Goal: Task Accomplishment & Management: Manage account settings

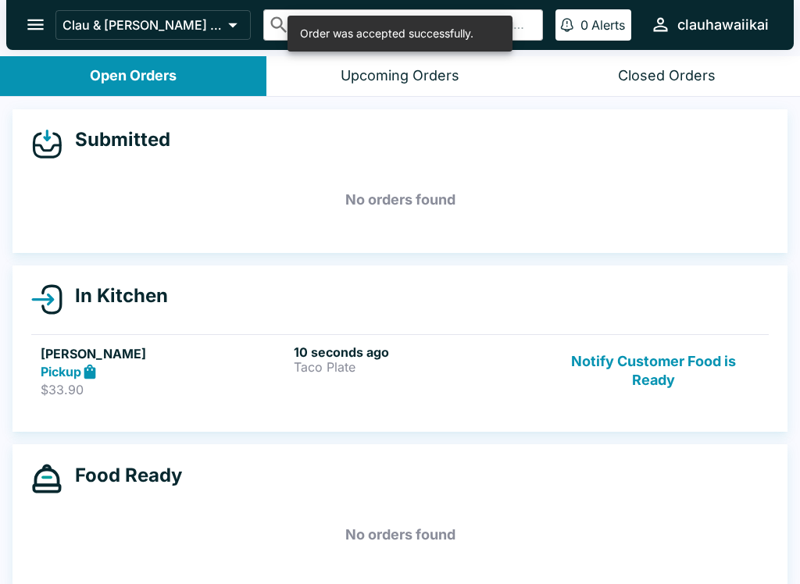
click at [493, 365] on p "Taco Plate" at bounding box center [417, 367] width 247 height 14
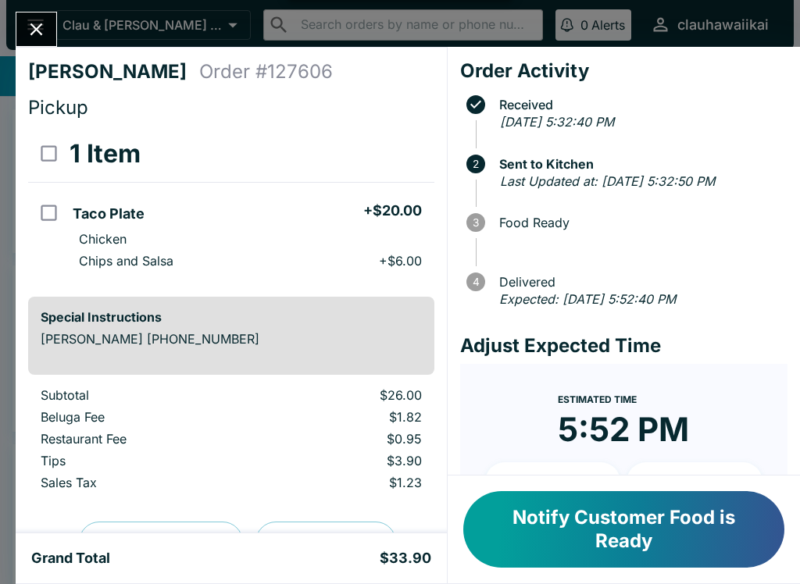
click at [39, 26] on icon "Close" at bounding box center [36, 29] width 12 height 12
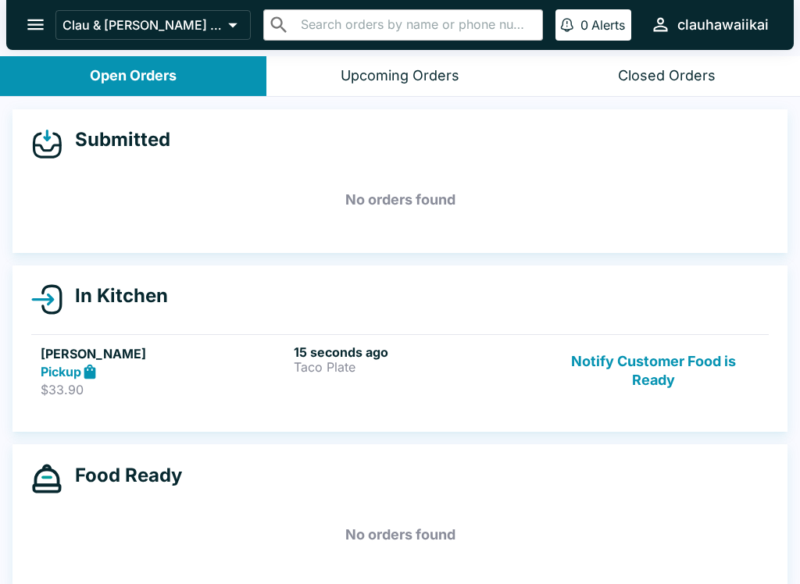
click at [364, 344] on h6 "15 seconds ago" at bounding box center [417, 352] width 247 height 16
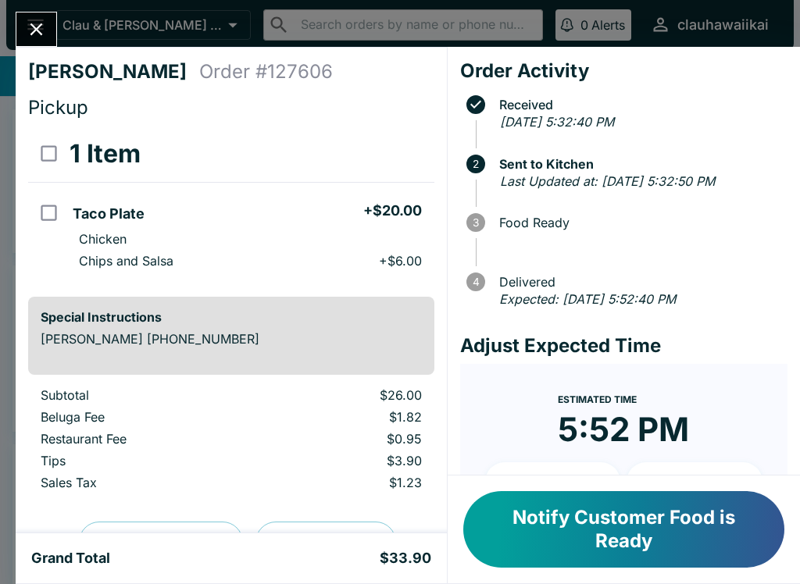
click at [48, 21] on button "Close" at bounding box center [36, 29] width 40 height 34
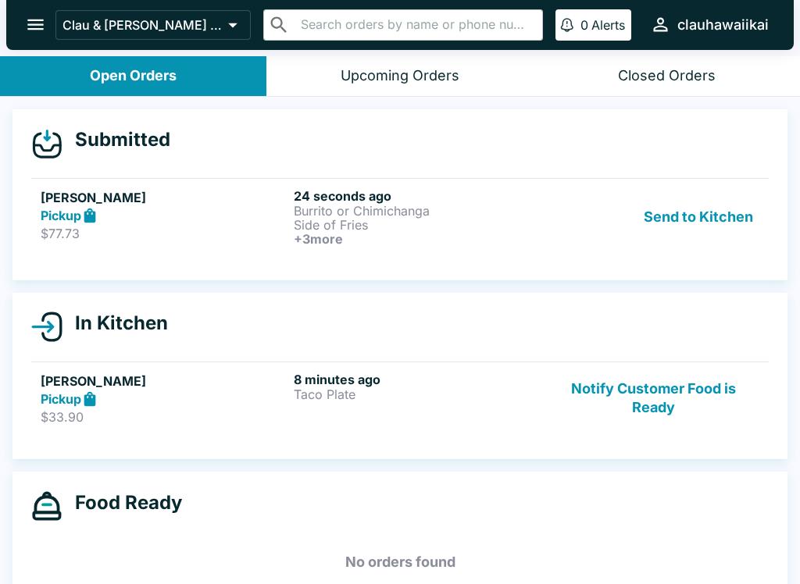
click at [682, 218] on button "Send to Kitchen" at bounding box center [698, 217] width 122 height 58
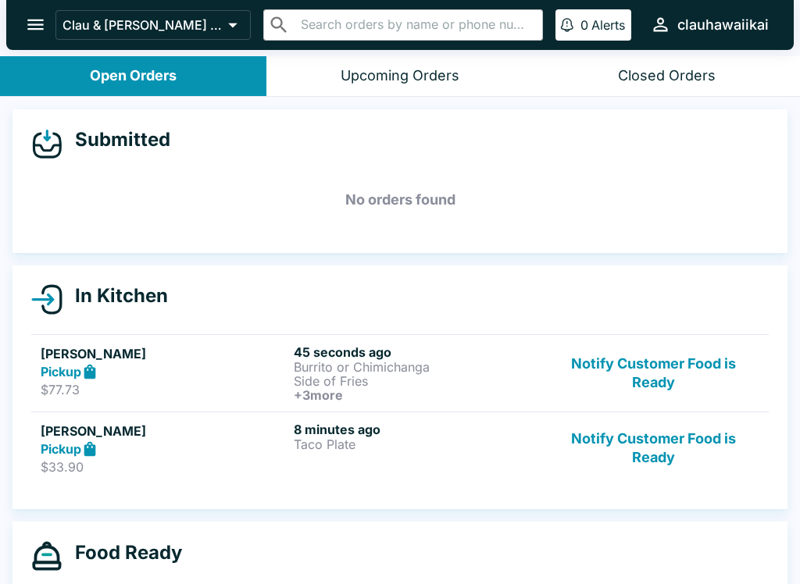
click at [647, 443] on button "Notify Customer Food is Ready" at bounding box center [653, 449] width 212 height 54
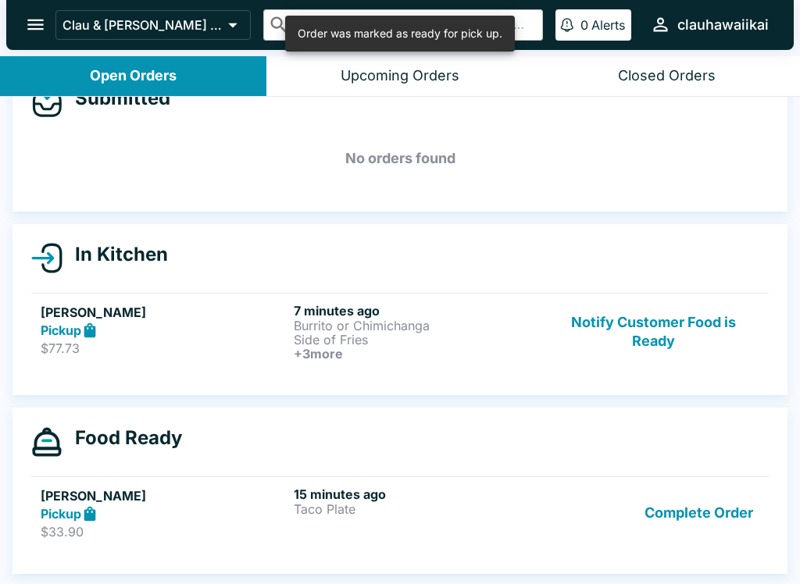
scroll to position [41, 0]
click at [355, 500] on h6 "15 minutes ago" at bounding box center [417, 494] width 247 height 16
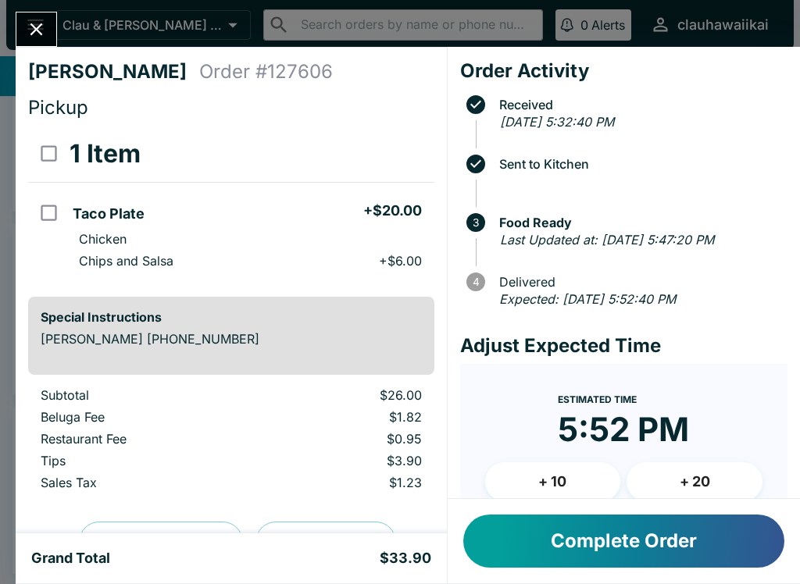
click at [47, 34] on icon "Close" at bounding box center [36, 29] width 21 height 21
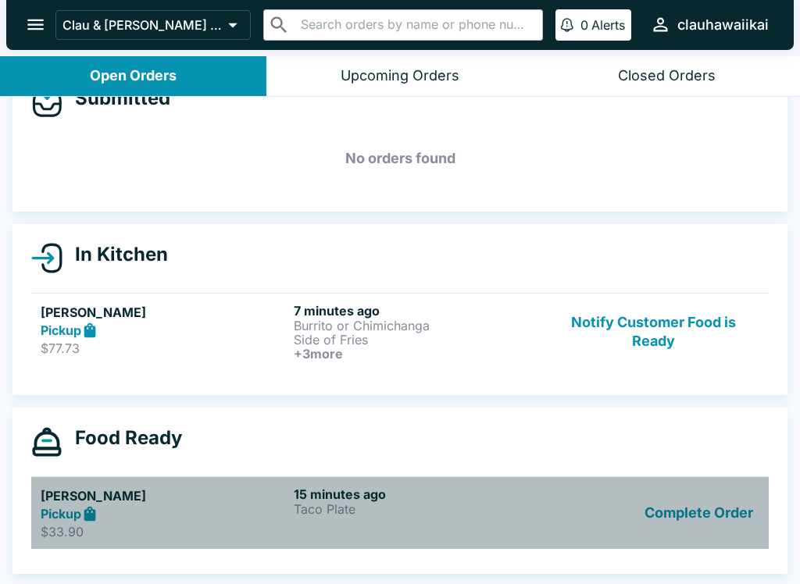
click at [467, 512] on p "Taco Plate" at bounding box center [417, 509] width 247 height 14
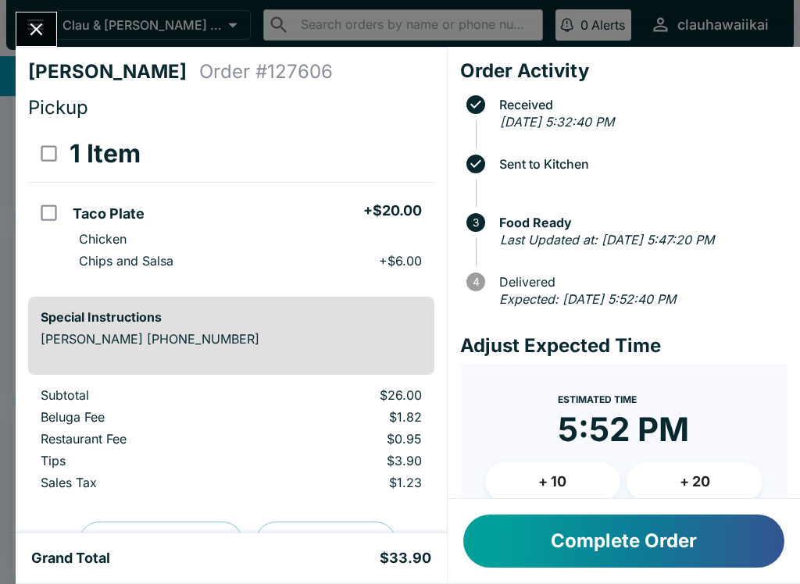
click at [650, 539] on button "Complete Order" at bounding box center [623, 541] width 321 height 53
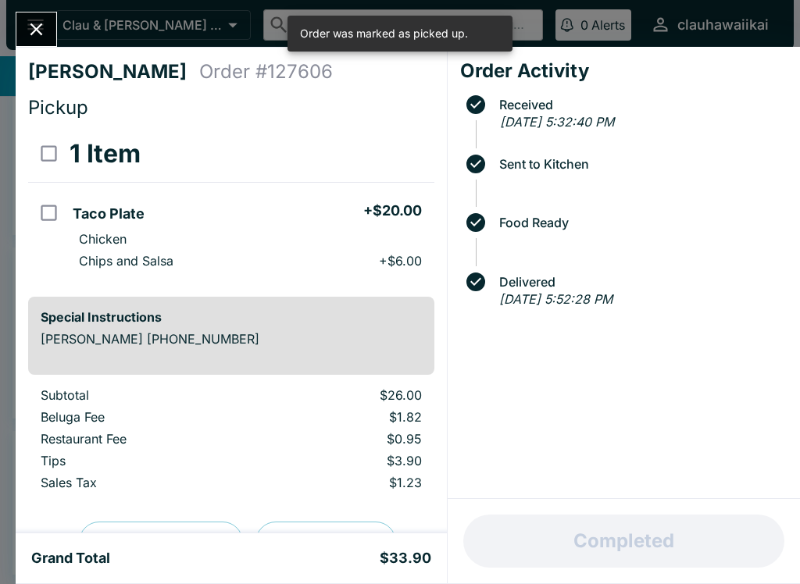
click at [32, 34] on icon "Close" at bounding box center [36, 29] width 12 height 12
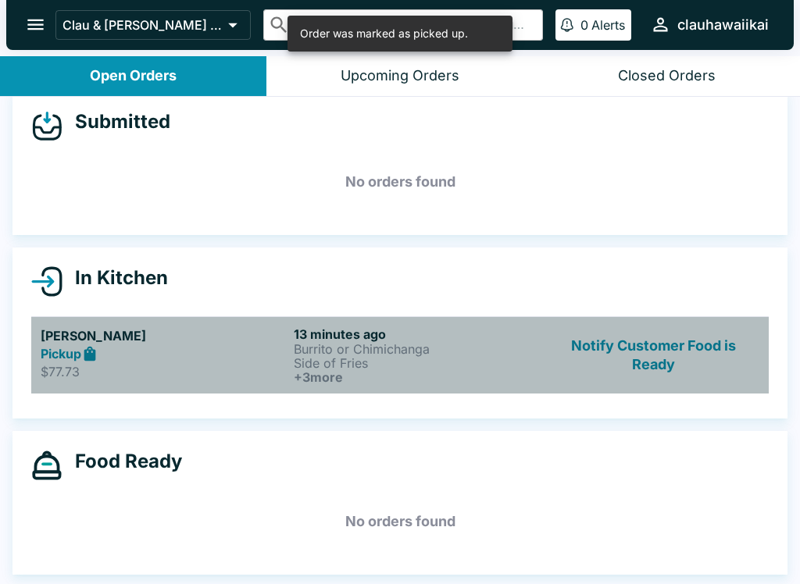
click at [401, 357] on p "Side of Fries" at bounding box center [417, 363] width 247 height 14
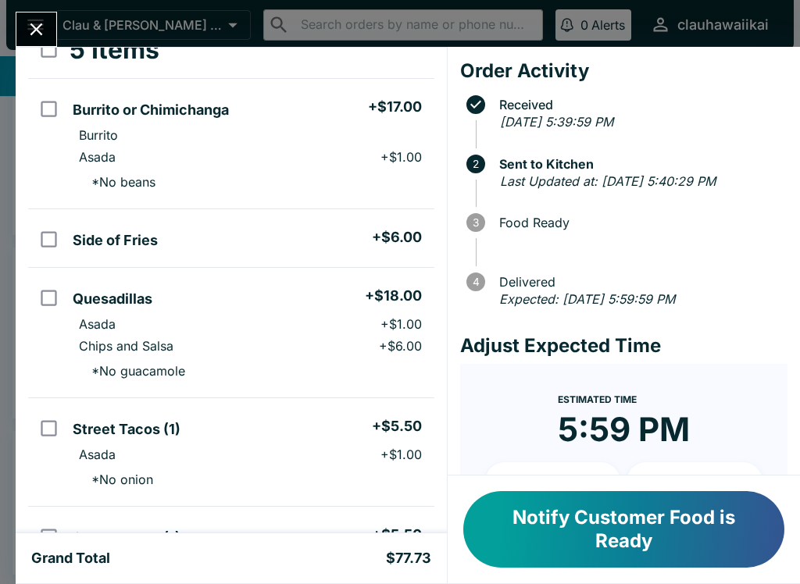
scroll to position [96, 0]
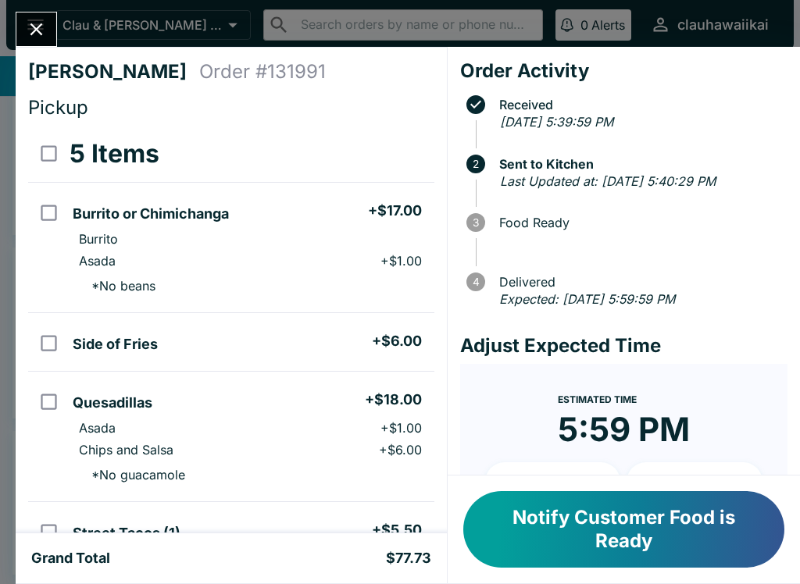
click at [45, 30] on icon "Close" at bounding box center [36, 29] width 21 height 21
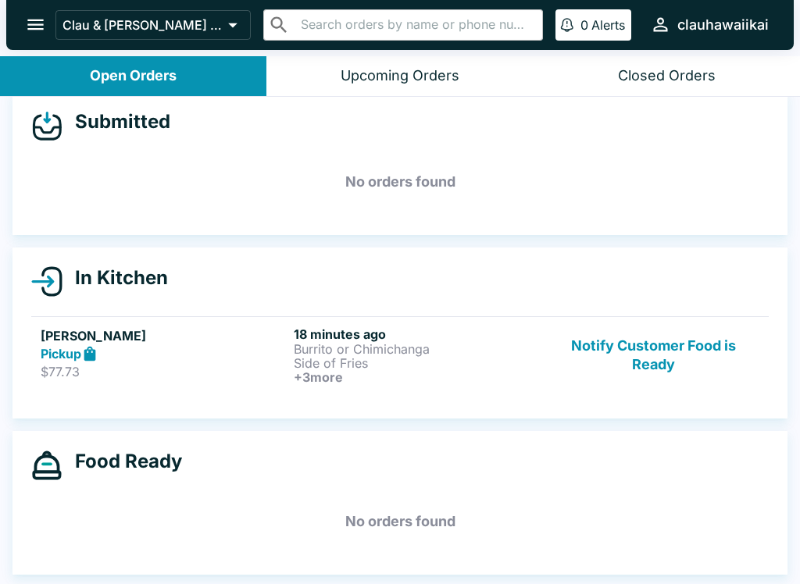
click at [431, 358] on p "Side of Fries" at bounding box center [417, 363] width 247 height 14
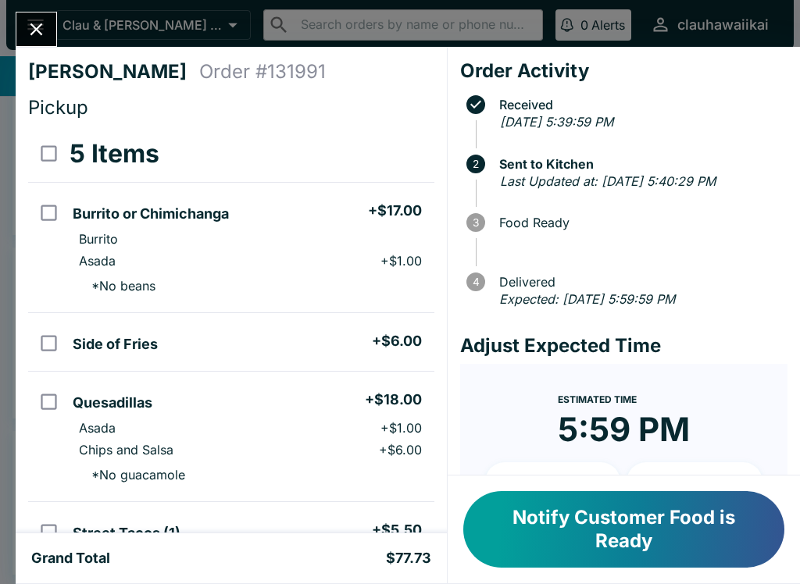
scroll to position [-2, 0]
click at [682, 531] on button "Notify Customer Food is Ready" at bounding box center [623, 529] width 321 height 77
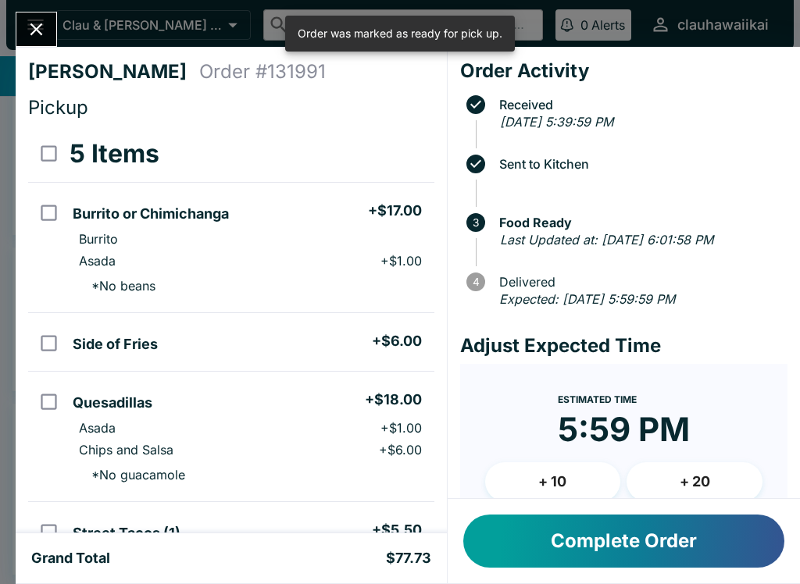
click at [646, 539] on button "Complete Order" at bounding box center [623, 541] width 321 height 53
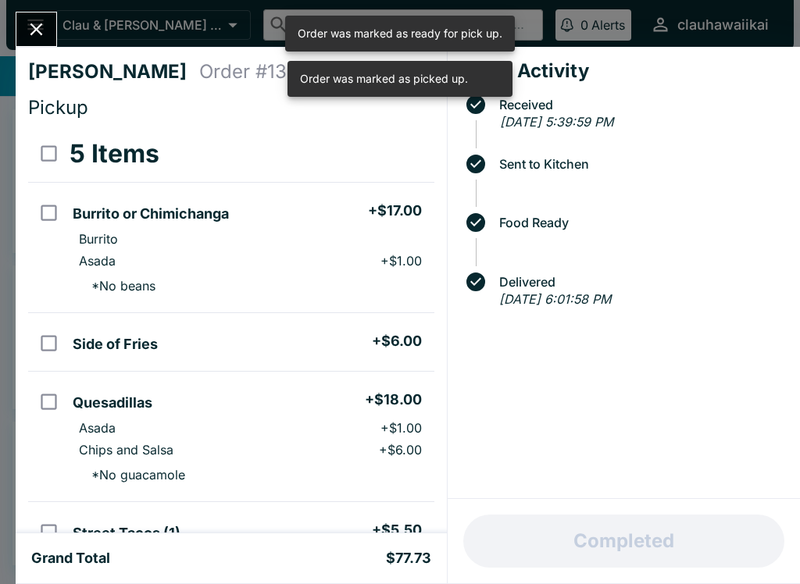
click at [44, 13] on button "Close" at bounding box center [36, 29] width 40 height 34
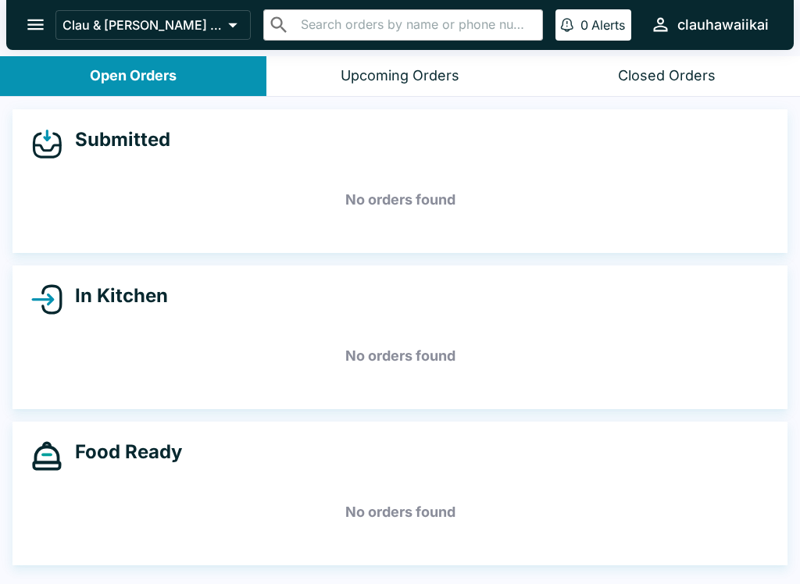
click at [417, 75] on div "Upcoming Orders" at bounding box center [399, 76] width 119 height 18
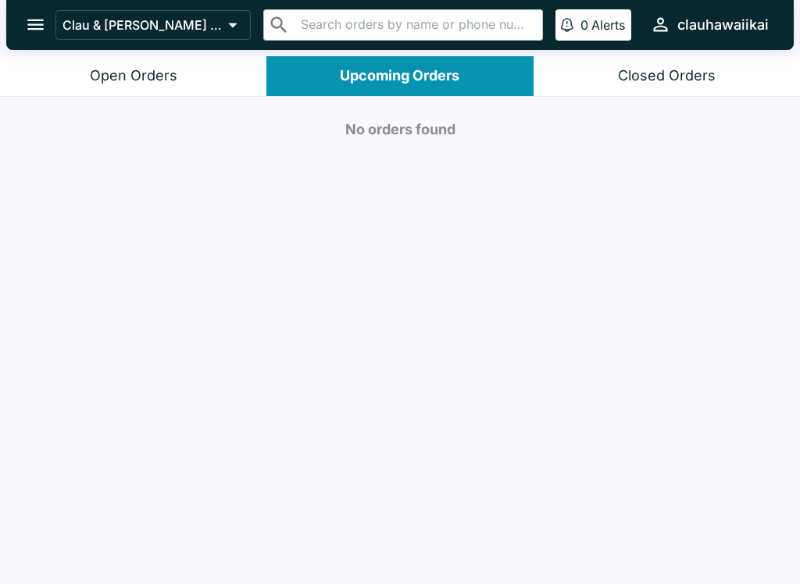
click at [172, 80] on div "Open Orders" at bounding box center [133, 76] width 87 height 18
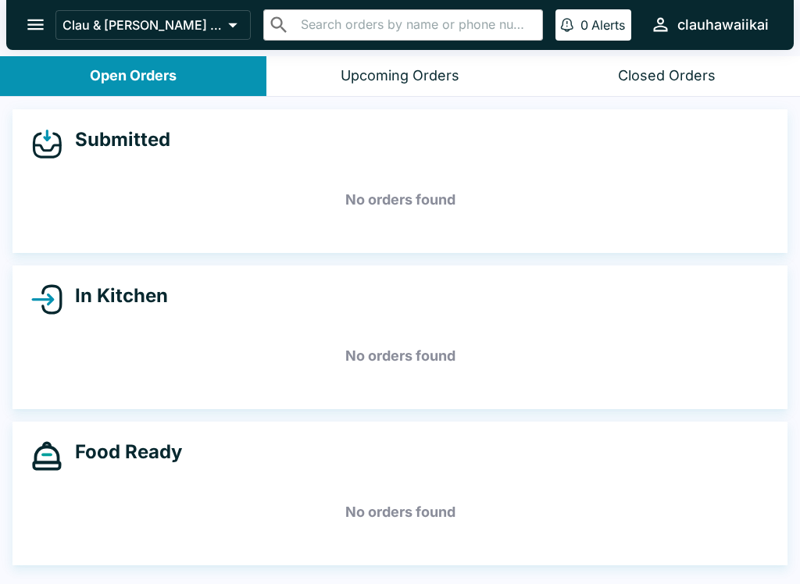
click at [668, 83] on div "Closed Orders" at bounding box center [667, 76] width 98 height 18
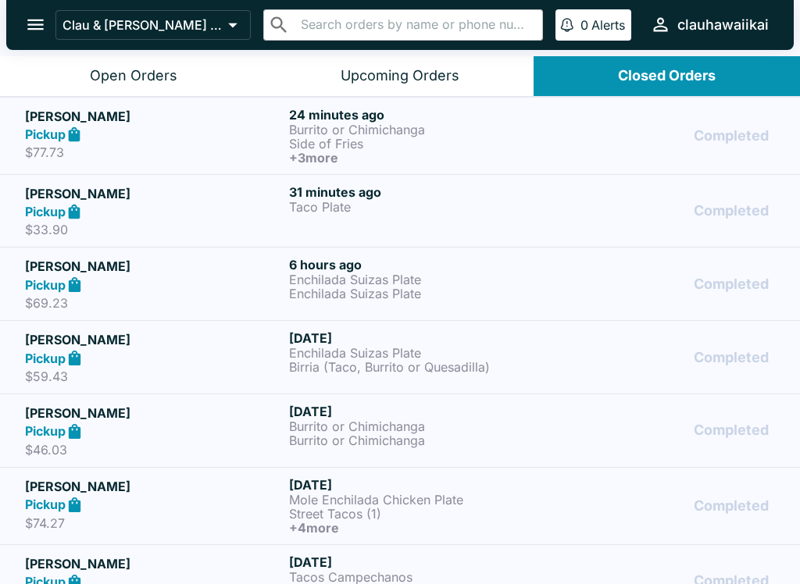
click at [525, 143] on p "Side of Fries" at bounding box center [418, 144] width 258 height 14
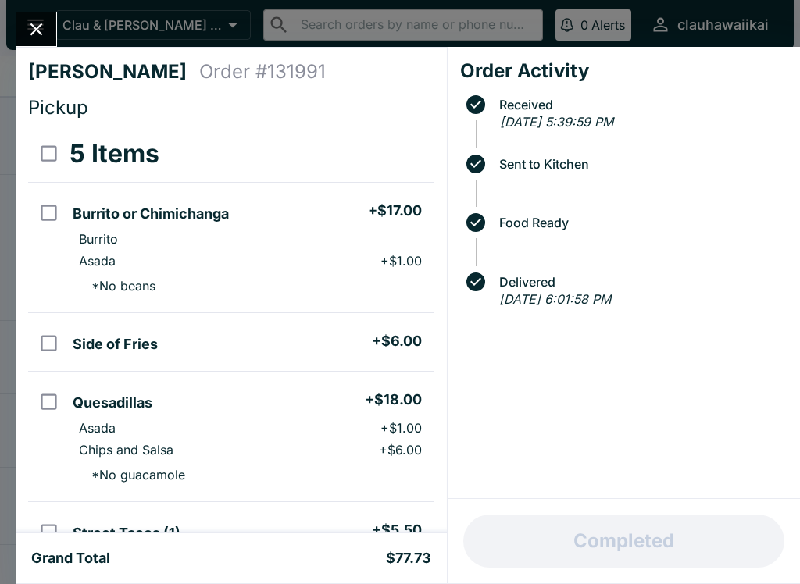
click at [44, 26] on icon "Close" at bounding box center [36, 29] width 21 height 21
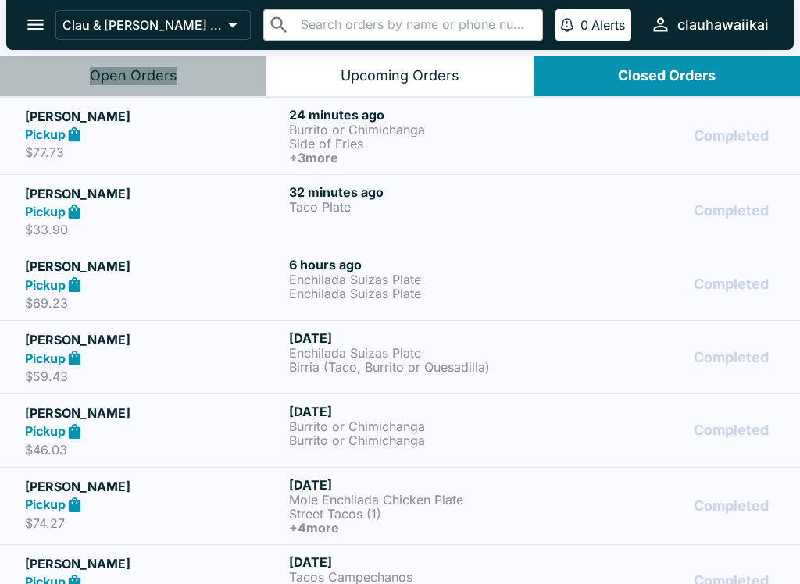
click at [143, 69] on div "Open Orders" at bounding box center [133, 76] width 87 height 18
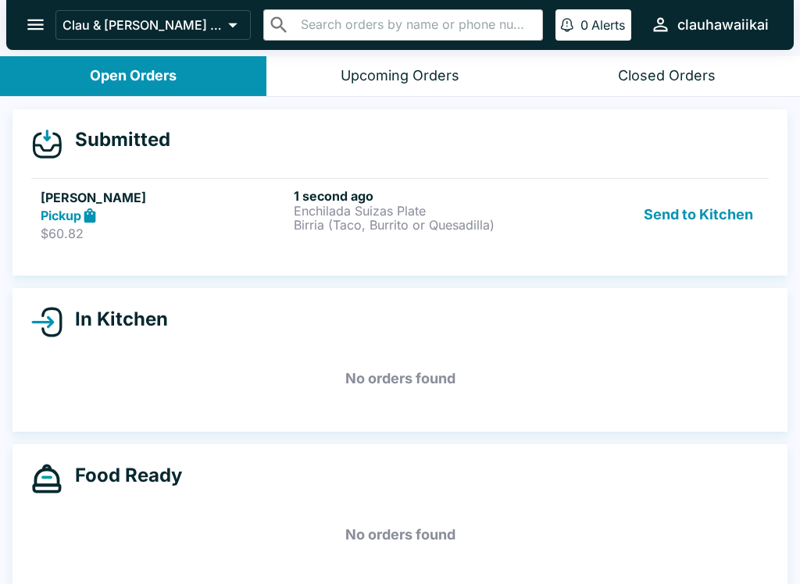
click at [710, 222] on button "Send to Kitchen" at bounding box center [698, 215] width 122 height 54
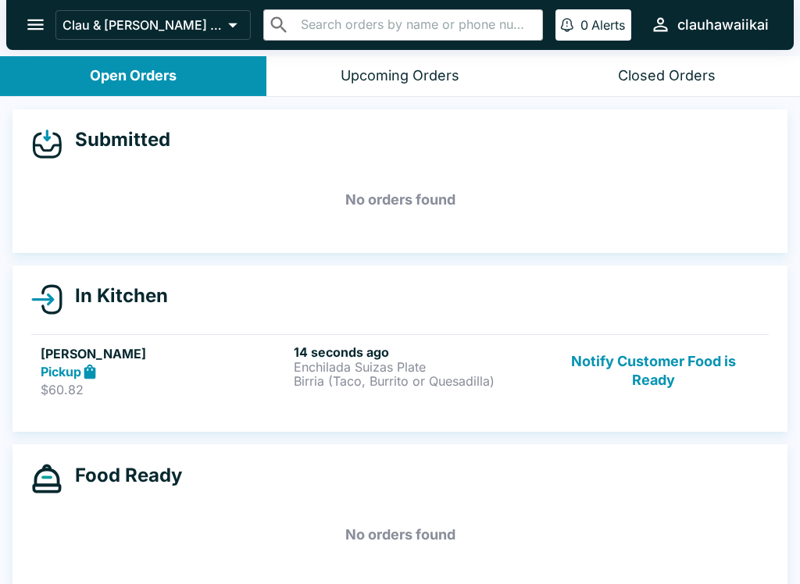
click at [394, 355] on h6 "14 seconds ago" at bounding box center [417, 352] width 247 height 16
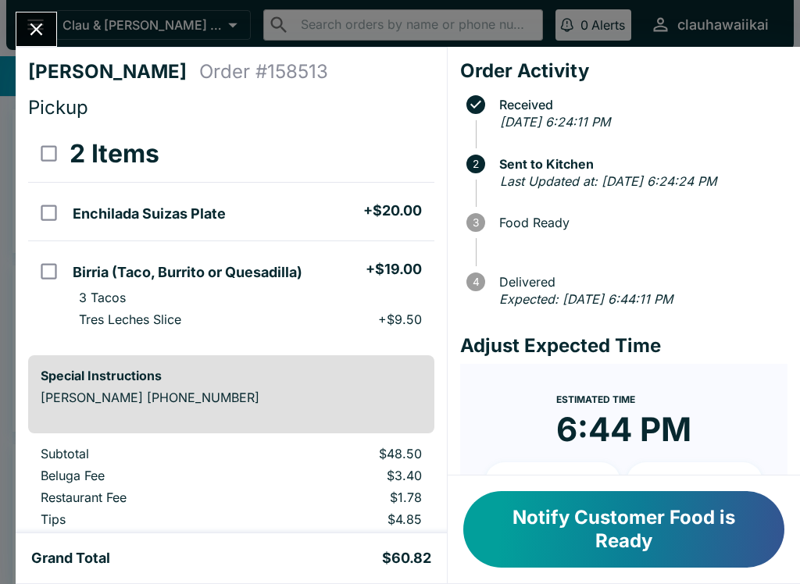
click at [26, 10] on div "[PERSON_NAME] Order # 158513 Pickup 2 Items Enchilada Suizas Plate + $20.00 Bir…" at bounding box center [400, 292] width 800 height 584
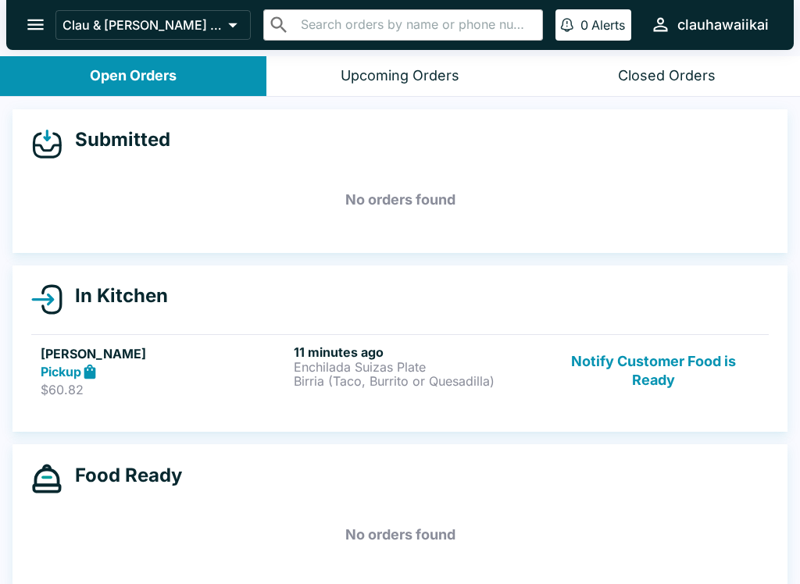
click at [296, 367] on p "Enchilada Suizas Plate" at bounding box center [417, 367] width 247 height 14
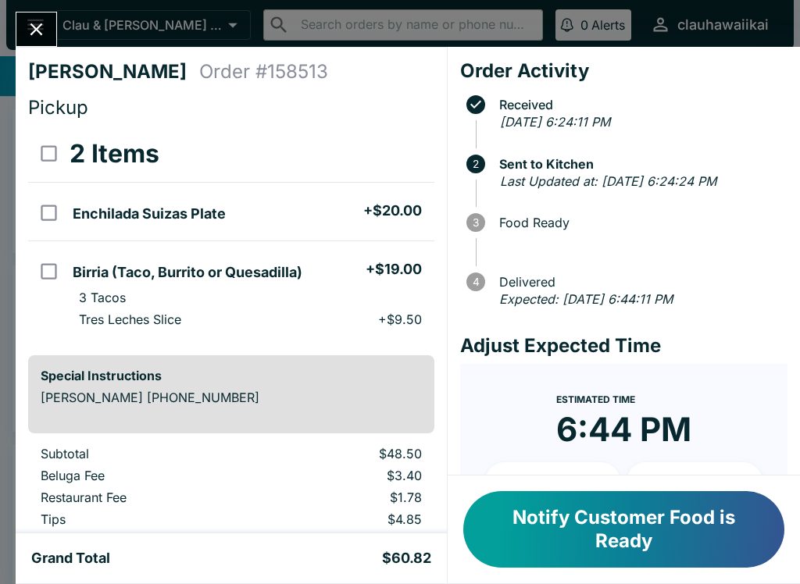
click at [585, 534] on button "Notify Customer Food is Ready" at bounding box center [623, 529] width 321 height 77
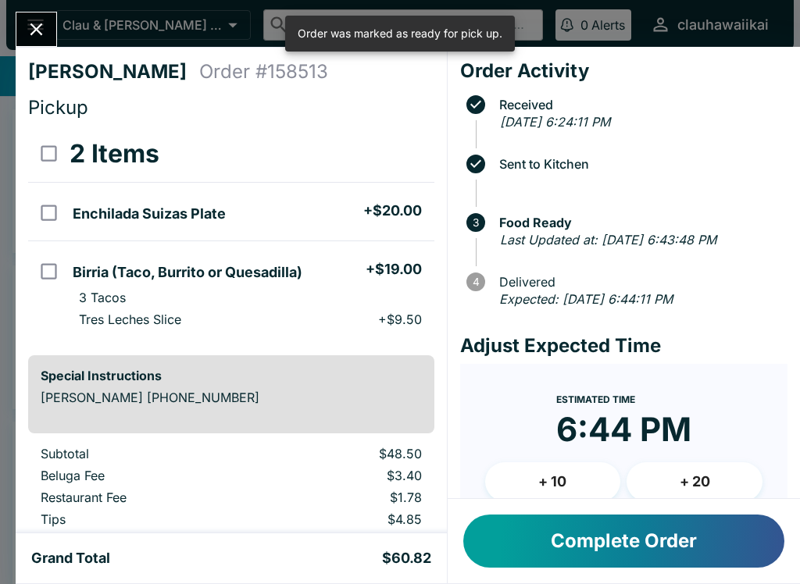
click at [40, 14] on button "Close" at bounding box center [36, 29] width 40 height 34
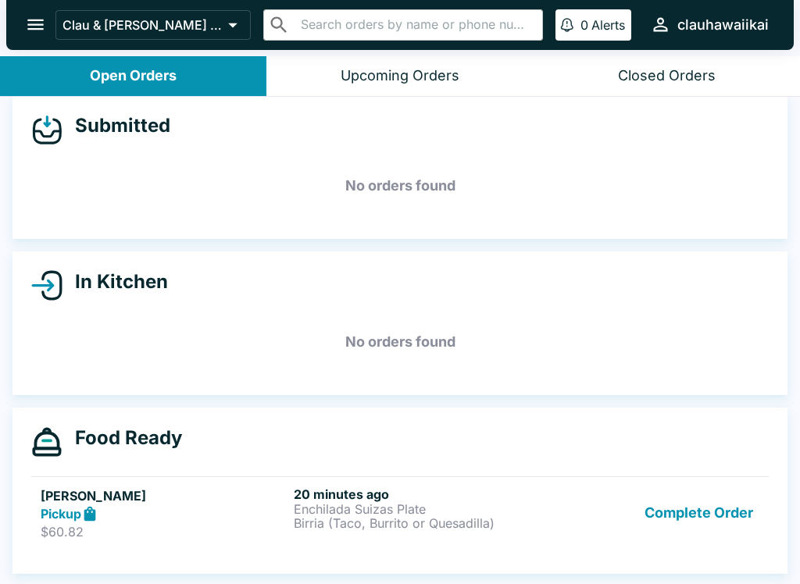
scroll to position [2, 0]
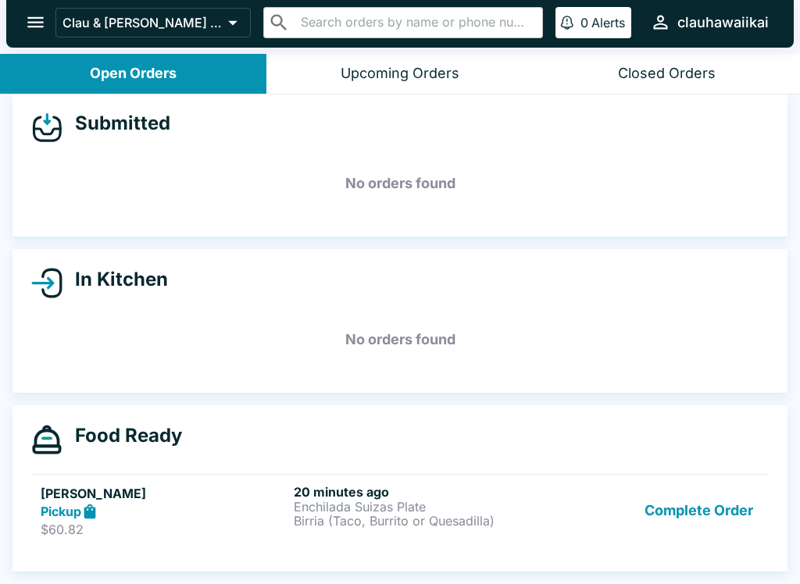
click at [454, 514] on p "Birria (Taco, Burrito or Quesadilla)" at bounding box center [417, 521] width 247 height 14
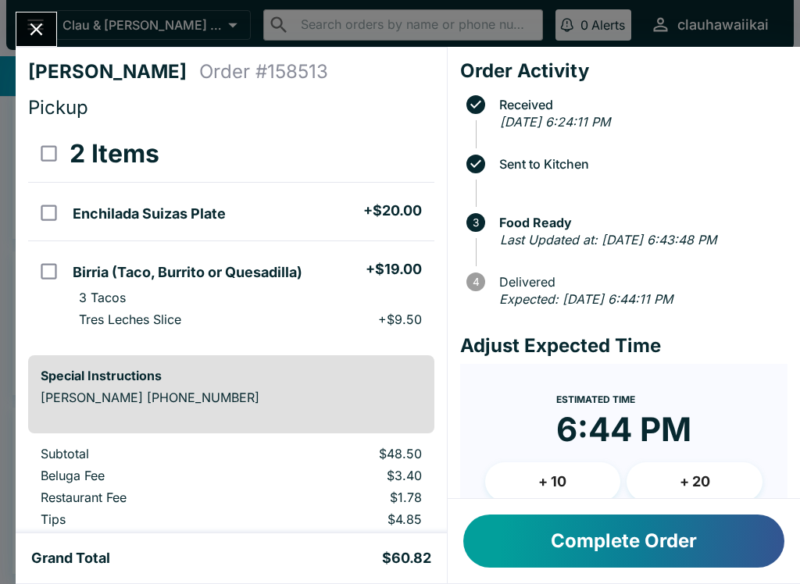
scroll to position [-3, 0]
click at [21, 20] on button "Close" at bounding box center [36, 29] width 40 height 34
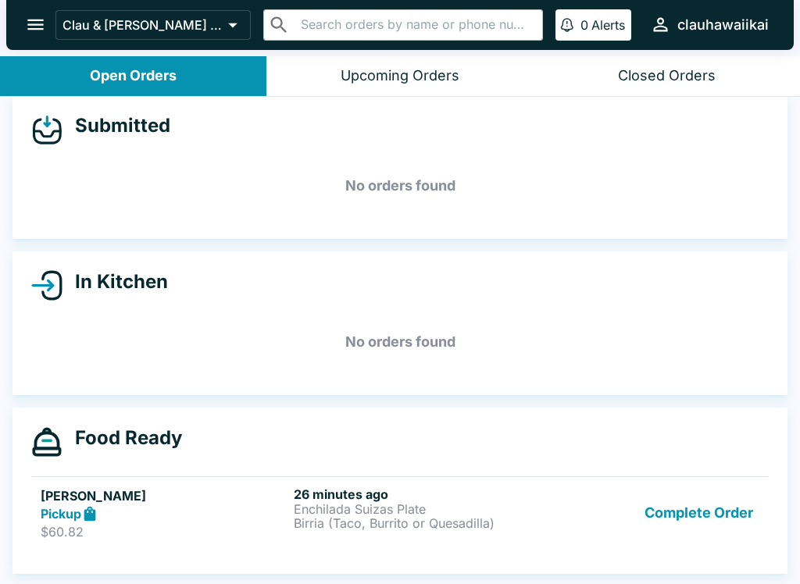
scroll to position [2, 0]
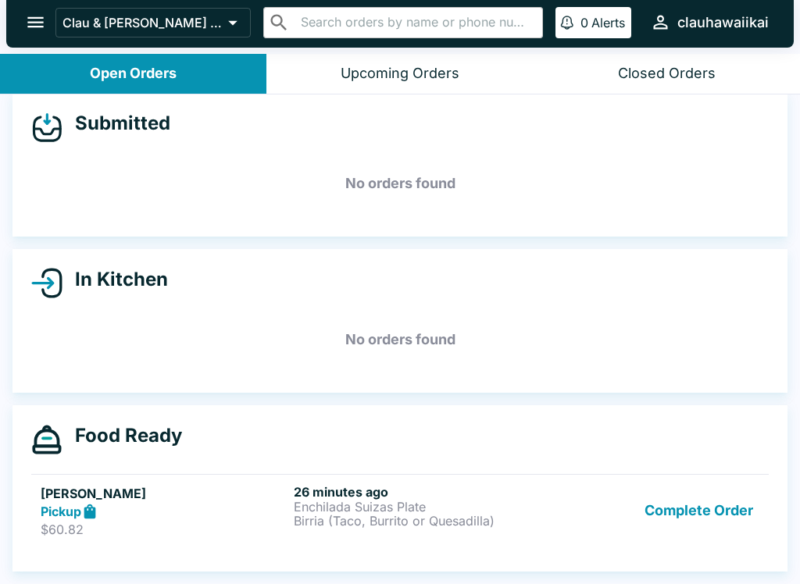
click at [322, 527] on p "Birria (Taco, Burrito or Quesadilla)" at bounding box center [417, 521] width 247 height 14
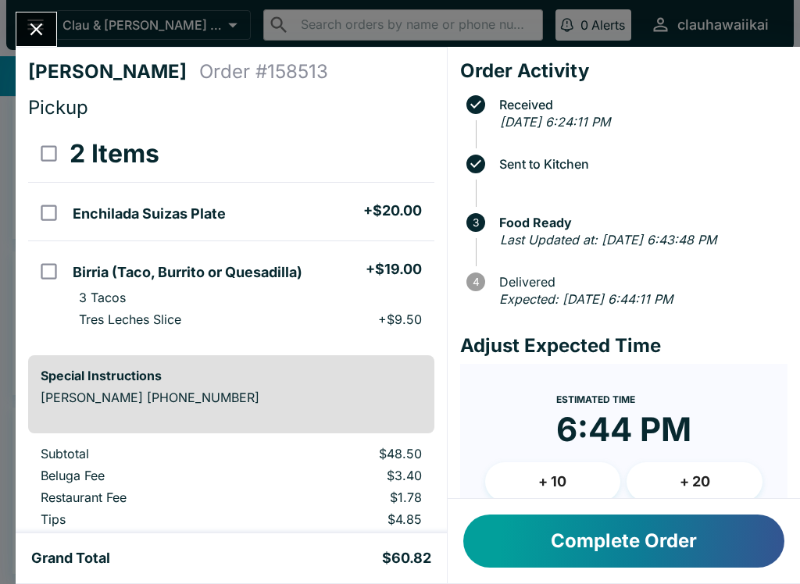
click at [700, 547] on button "Complete Order" at bounding box center [623, 541] width 321 height 53
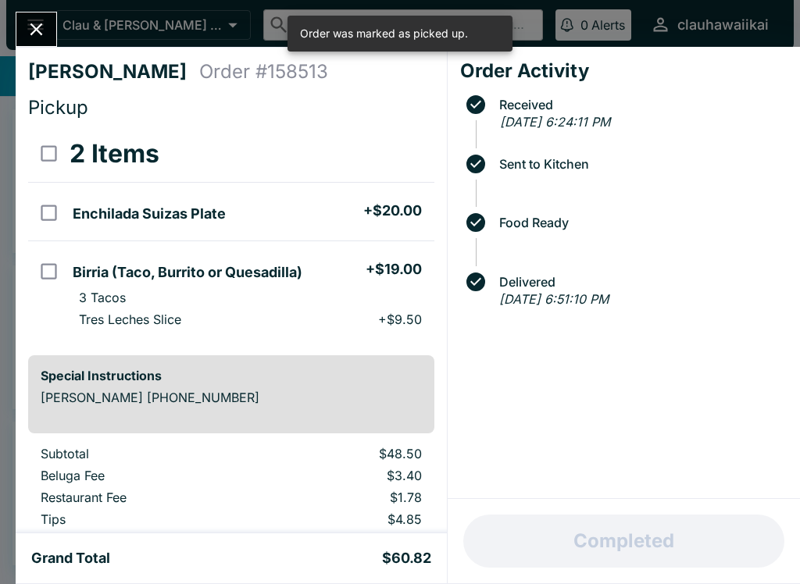
click at [42, 17] on button "Close" at bounding box center [36, 29] width 40 height 34
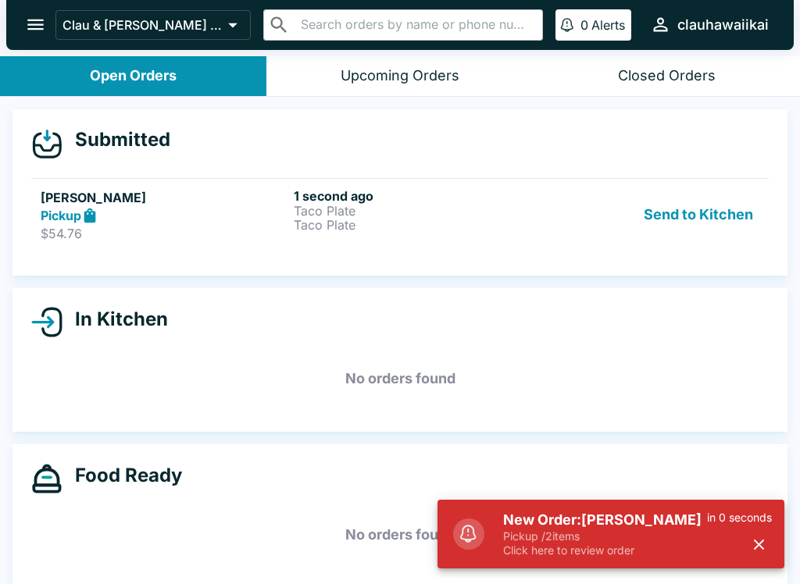
click at [436, 194] on h6 "1 second ago" at bounding box center [417, 196] width 247 height 16
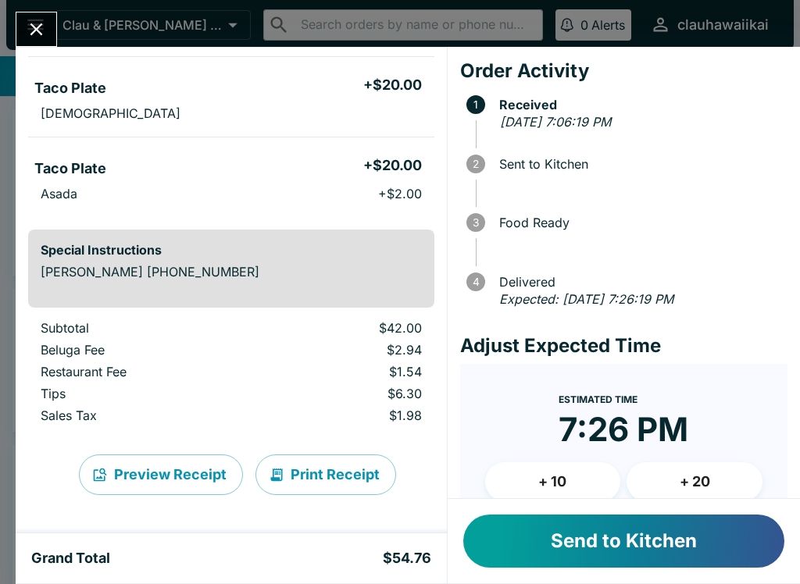
scroll to position [126, 0]
click at [619, 544] on button "Send to Kitchen" at bounding box center [623, 541] width 321 height 53
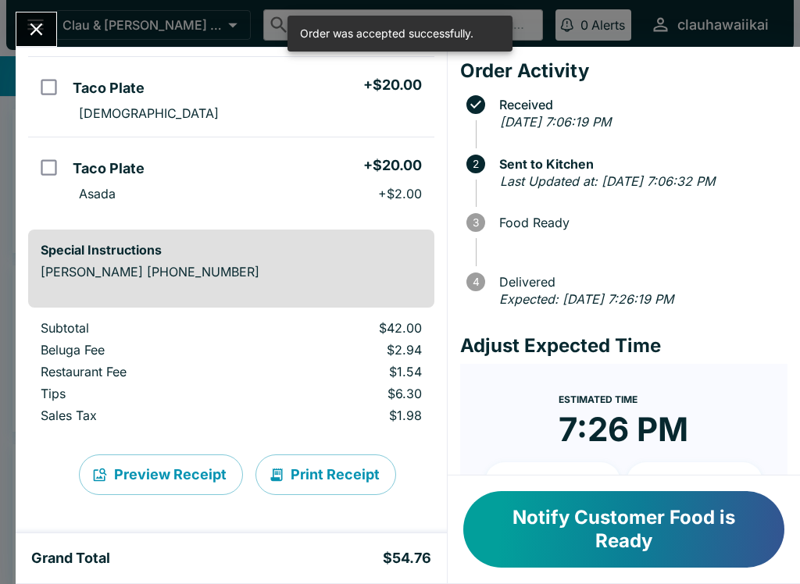
click at [41, 12] on button "Close" at bounding box center [36, 29] width 40 height 34
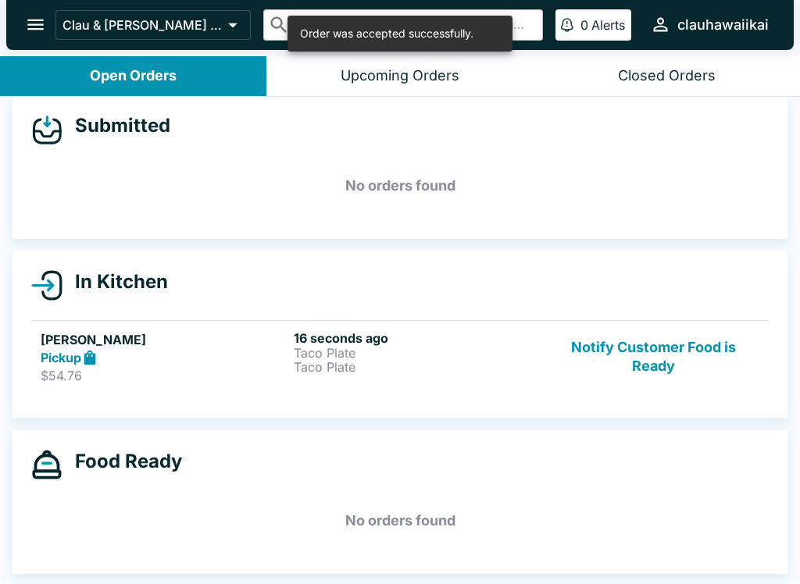
scroll to position [14, 0]
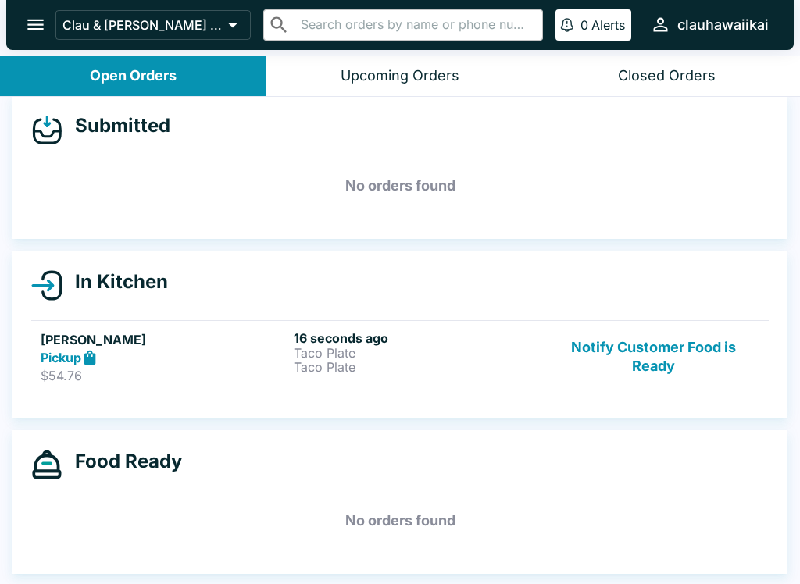
click at [438, 343] on h6 "16 seconds ago" at bounding box center [417, 338] width 247 height 16
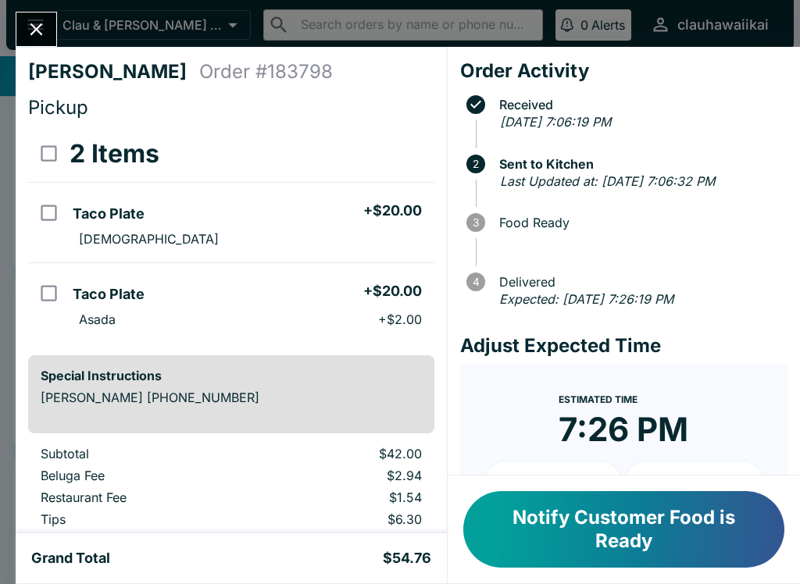
click at [31, 43] on button "Close" at bounding box center [36, 29] width 40 height 34
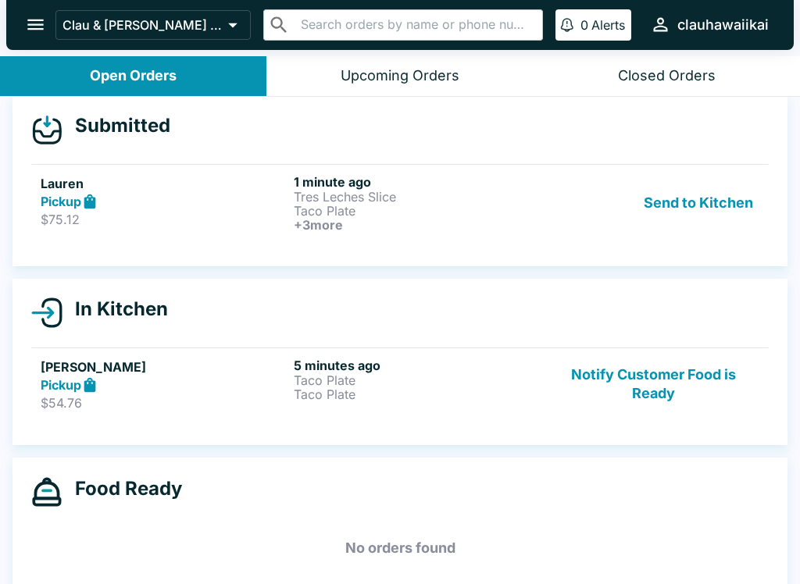
click at [324, 196] on p "Tres Leches Slice" at bounding box center [417, 197] width 247 height 14
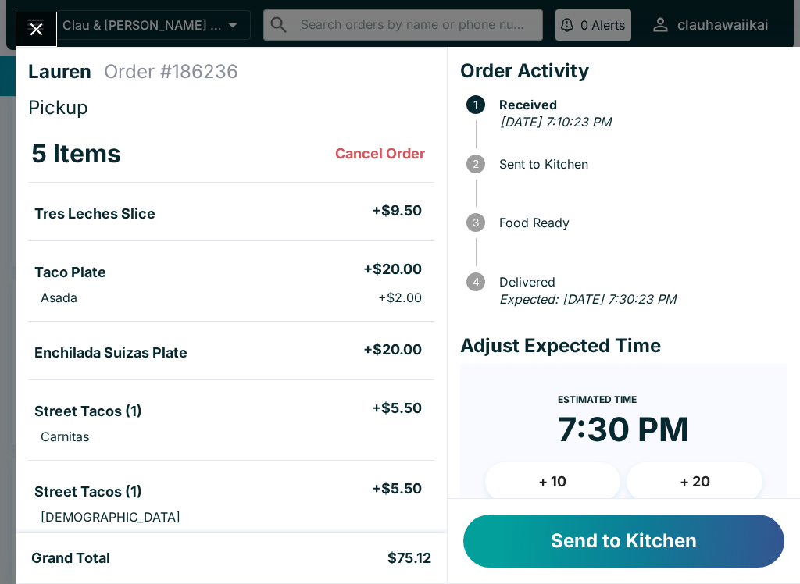
scroll to position [-1, 0]
click at [588, 536] on button "Send to Kitchen" at bounding box center [623, 541] width 321 height 53
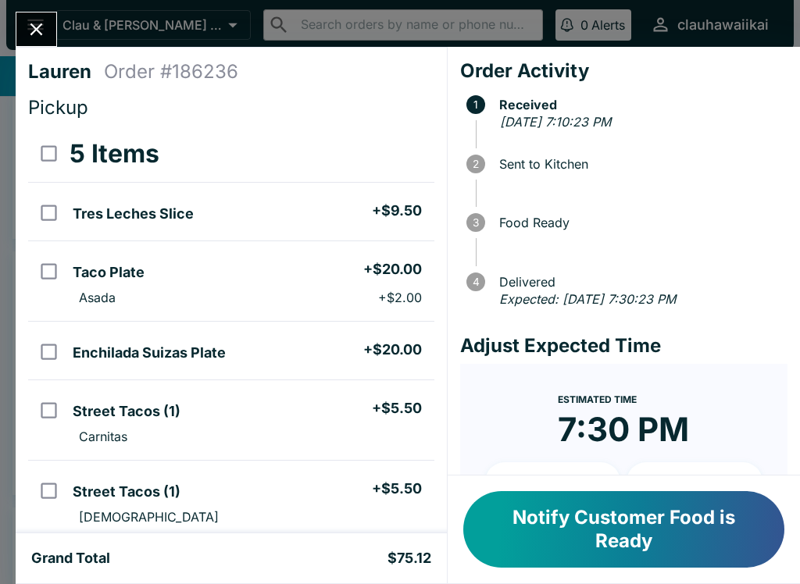
scroll to position [0, 0]
click at [16, 36] on div at bounding box center [36, 29] width 41 height 35
click at [37, 25] on icon "Close" at bounding box center [36, 29] width 21 height 21
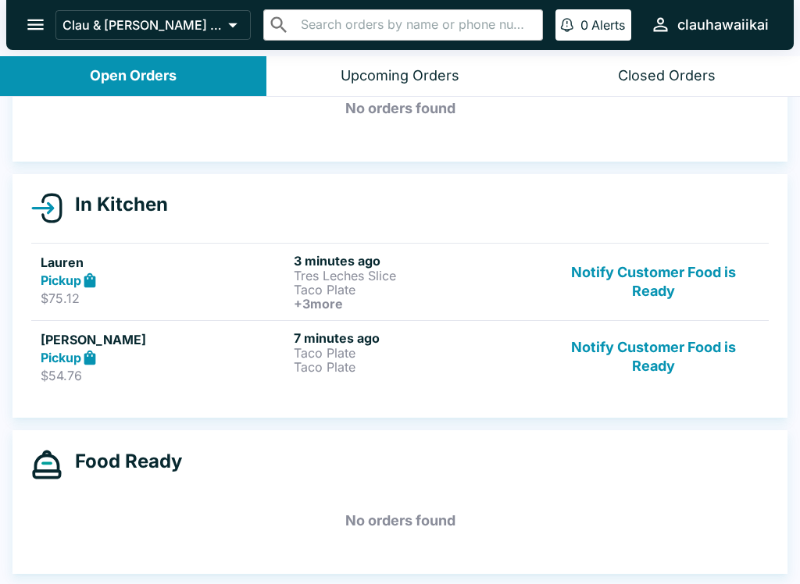
scroll to position [91, 0]
click at [333, 354] on p "Taco Plate" at bounding box center [417, 353] width 247 height 14
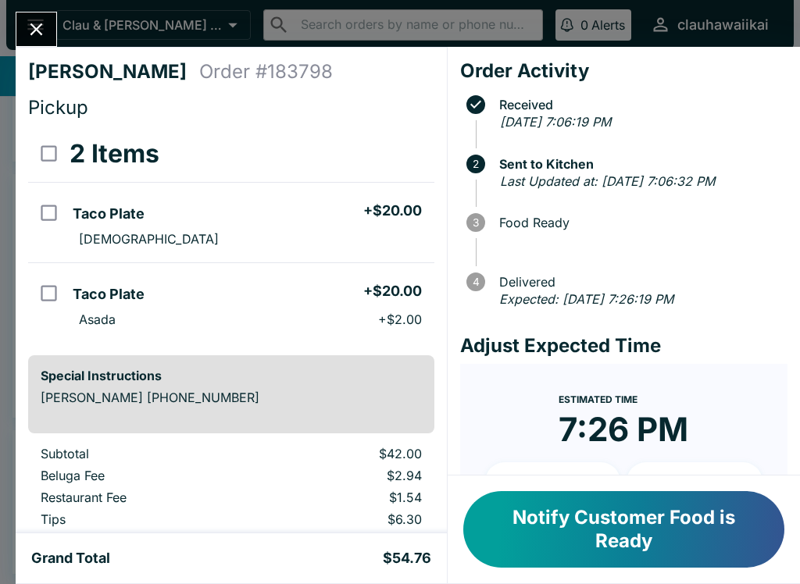
click at [41, 30] on icon "Close" at bounding box center [36, 29] width 21 height 21
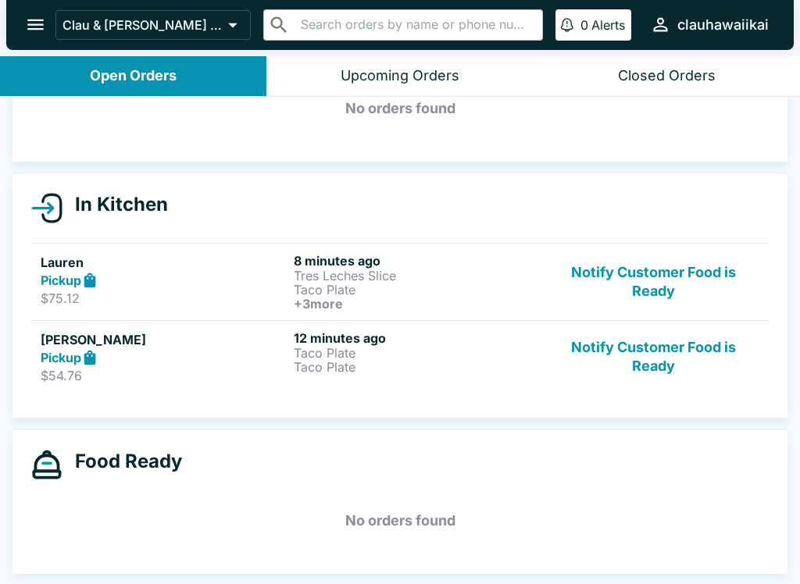
click at [640, 356] on button "Notify Customer Food is Ready" at bounding box center [653, 357] width 212 height 54
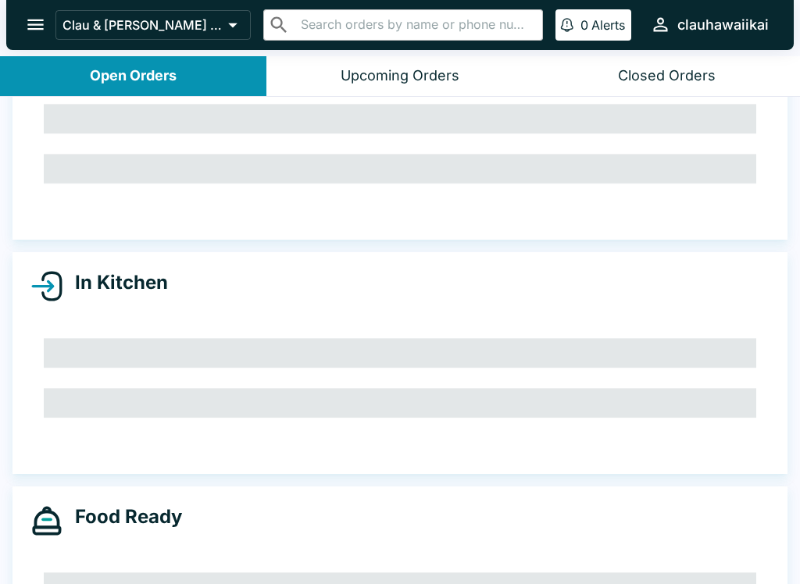
scroll to position [41, 0]
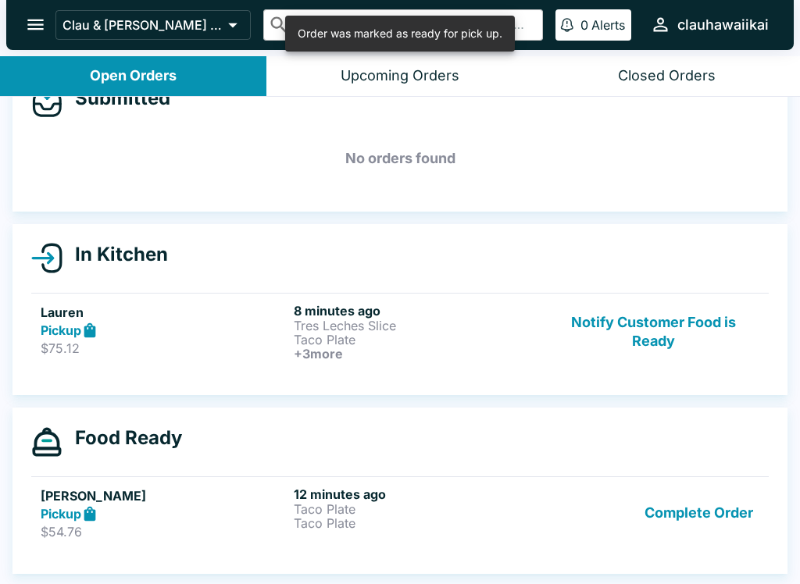
click at [375, 319] on p "Tres Leches Slice" at bounding box center [417, 326] width 247 height 14
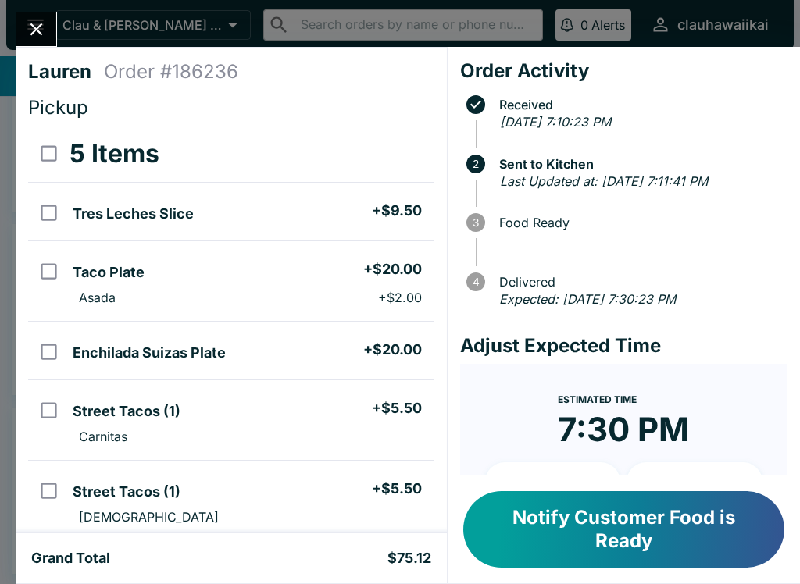
click at [48, 36] on button "Close" at bounding box center [36, 29] width 40 height 34
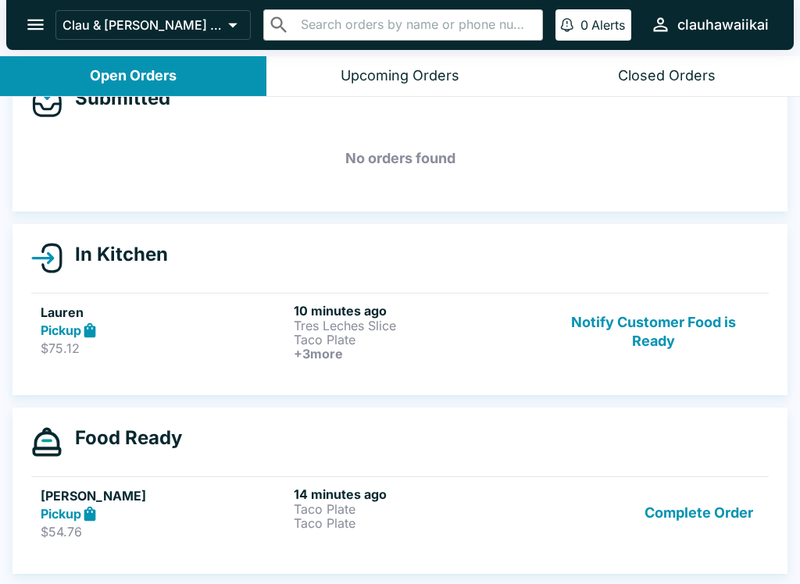
click at [624, 321] on button "Notify Customer Food is Ready" at bounding box center [653, 332] width 212 height 58
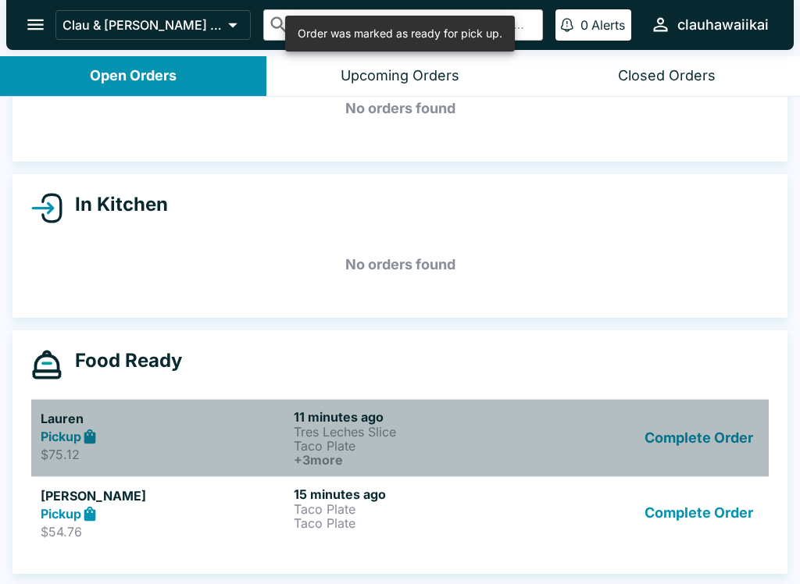
scroll to position [100, 0]
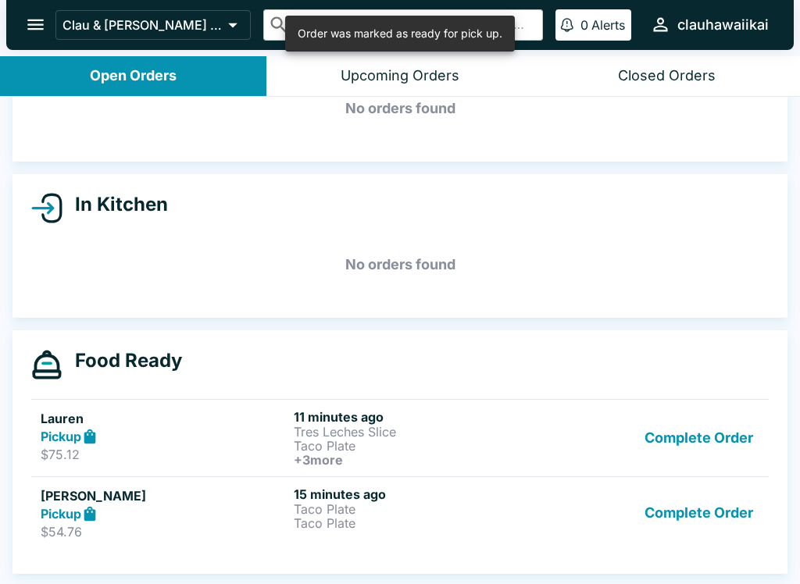
click at [469, 425] on p "Tres Leches Slice" at bounding box center [417, 432] width 247 height 14
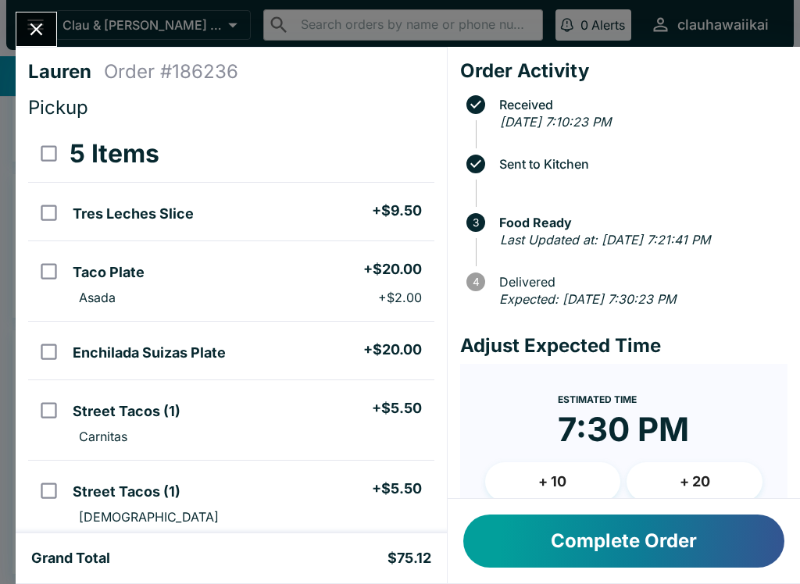
click at [40, 23] on icon "Close" at bounding box center [36, 29] width 21 height 21
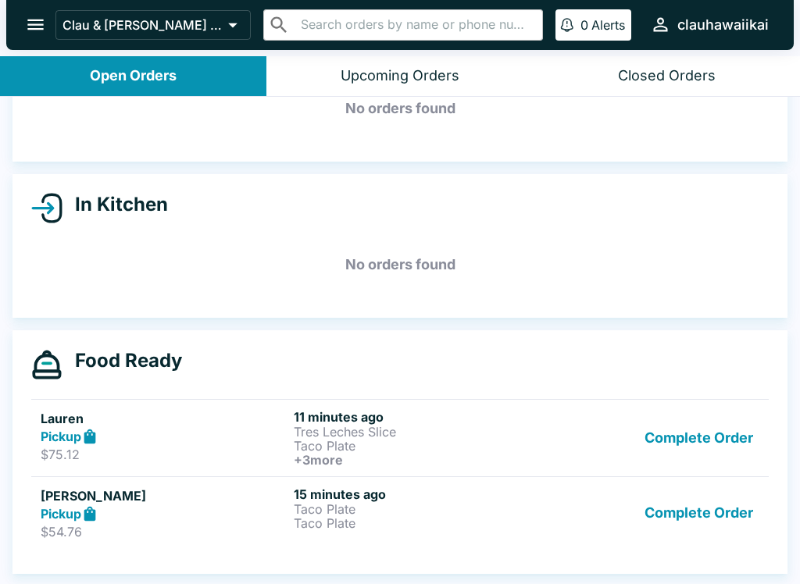
scroll to position [91, 0]
click at [713, 436] on button "Complete Order" at bounding box center [698, 438] width 121 height 58
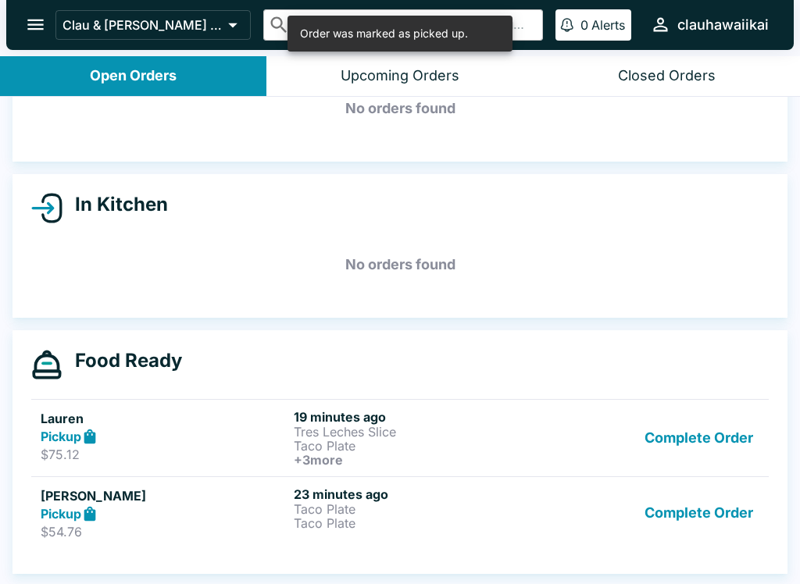
click at [713, 514] on button "Complete Order" at bounding box center [698, 513] width 121 height 54
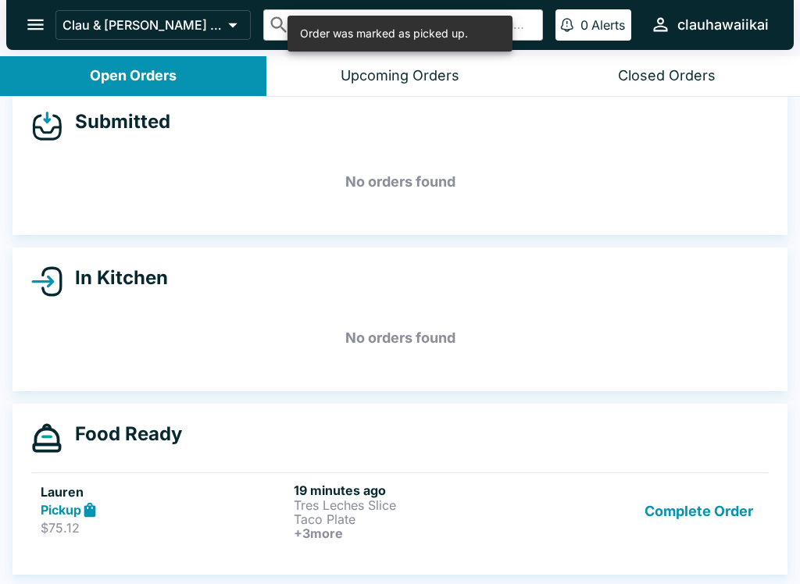
click at [709, 483] on button "Complete Order" at bounding box center [698, 512] width 121 height 58
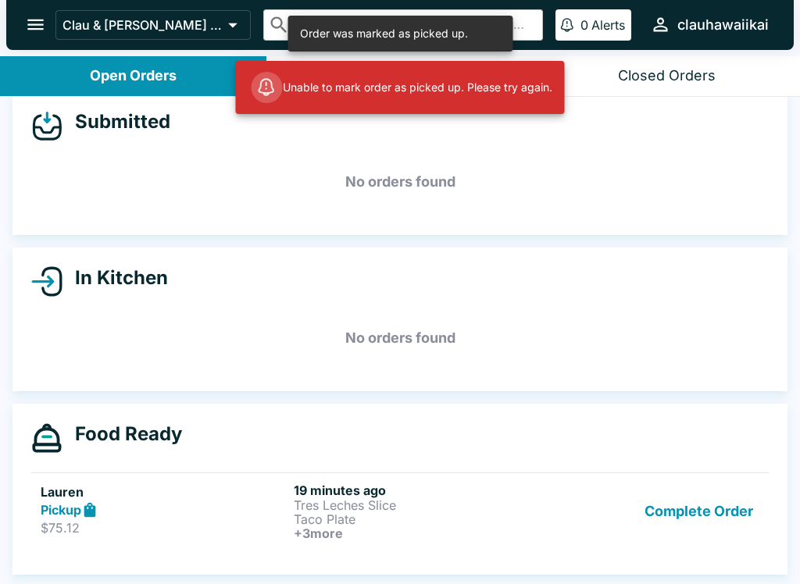
scroll to position [18, 0]
click at [721, 504] on button "Complete Order" at bounding box center [698, 512] width 121 height 58
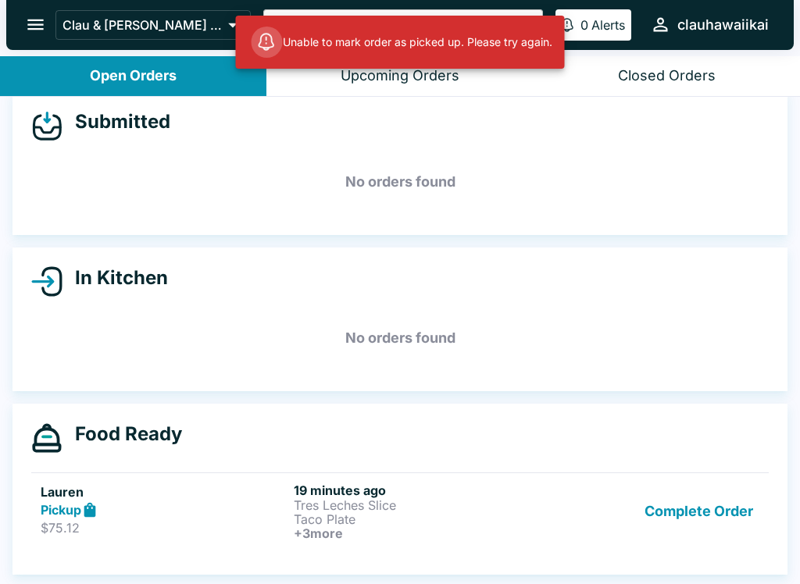
click at [351, 533] on h6 "+ 3 more" at bounding box center [417, 533] width 247 height 14
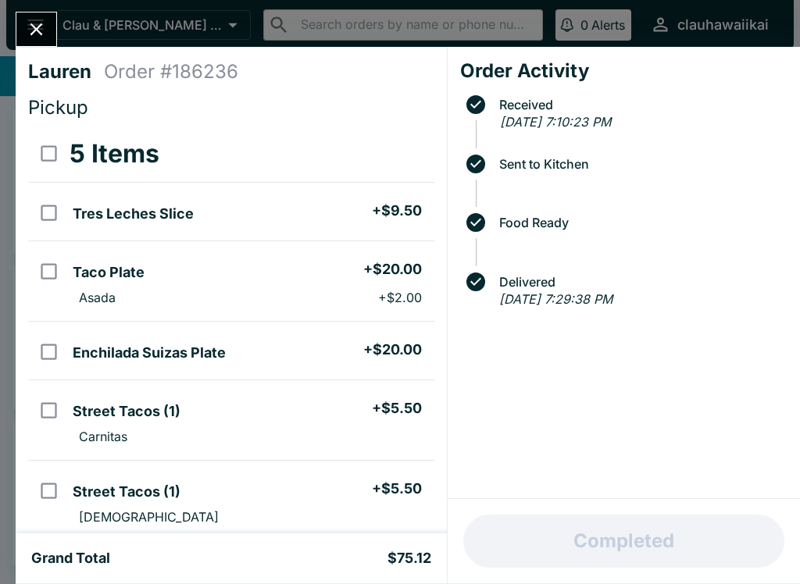
click at [50, 23] on button "Close" at bounding box center [36, 29] width 40 height 34
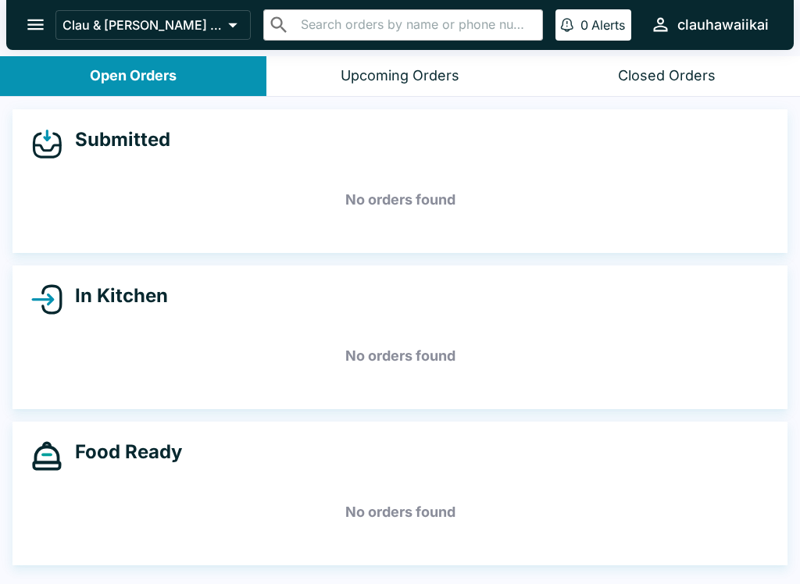
click at [29, 16] on icon "open drawer" at bounding box center [35, 24] width 21 height 21
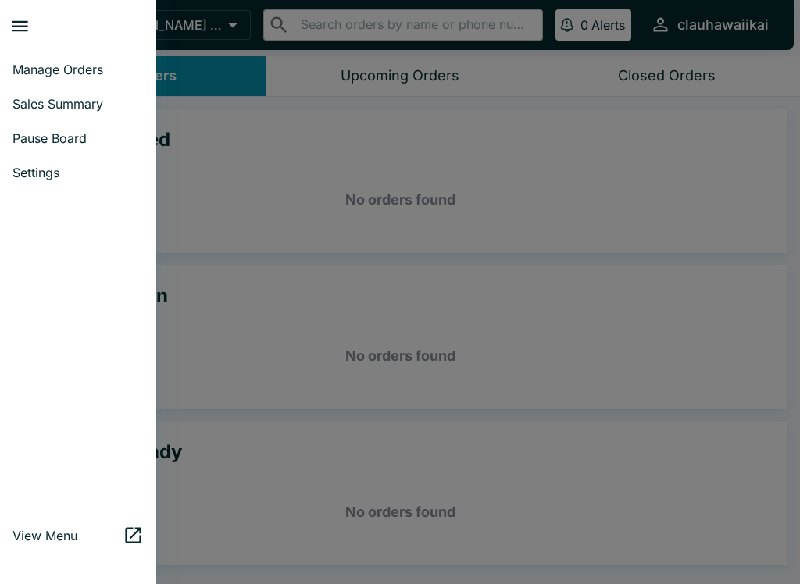
click at [102, 137] on span "Pause Board" at bounding box center [77, 138] width 131 height 16
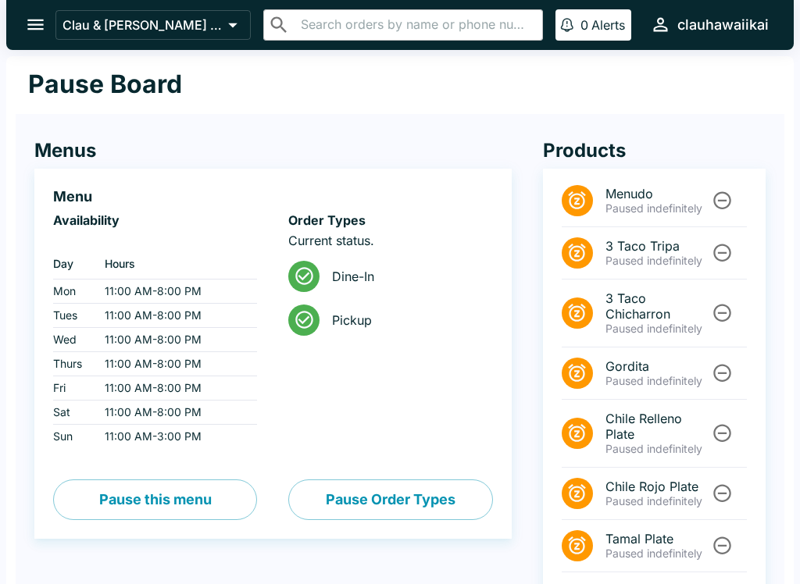
click at [401, 506] on button "Pause Order Types" at bounding box center [390, 499] width 204 height 41
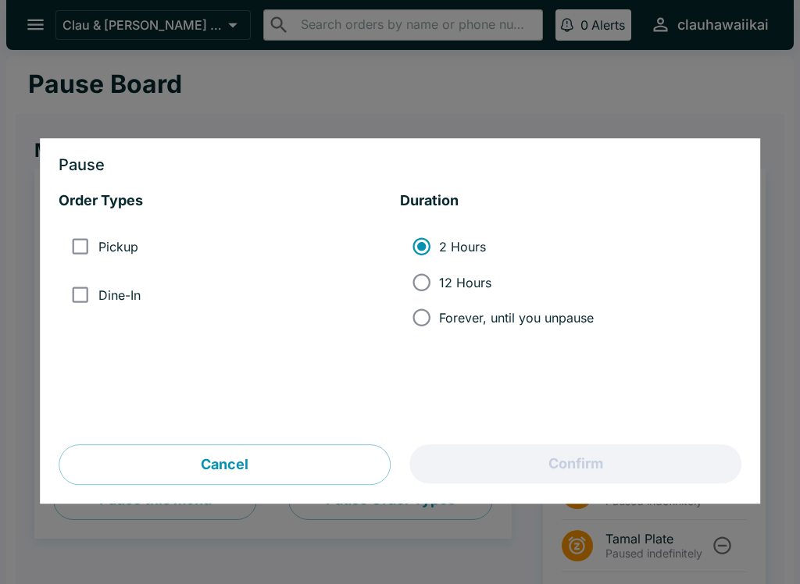
click at [87, 240] on input "Pickup" at bounding box center [79, 247] width 35 height 35
checkbox input "true"
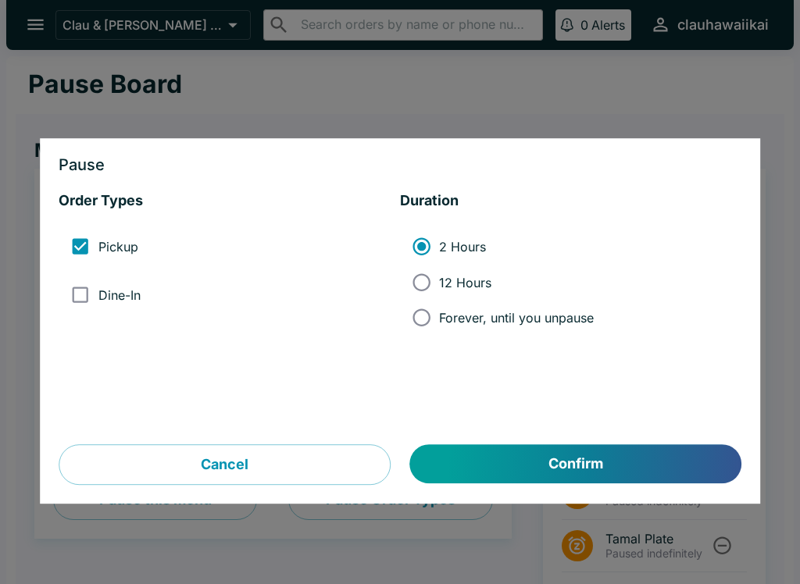
click at [94, 298] on input "Dine-In" at bounding box center [79, 294] width 35 height 35
checkbox input "true"
click at [661, 459] on button "Confirm" at bounding box center [575, 464] width 331 height 39
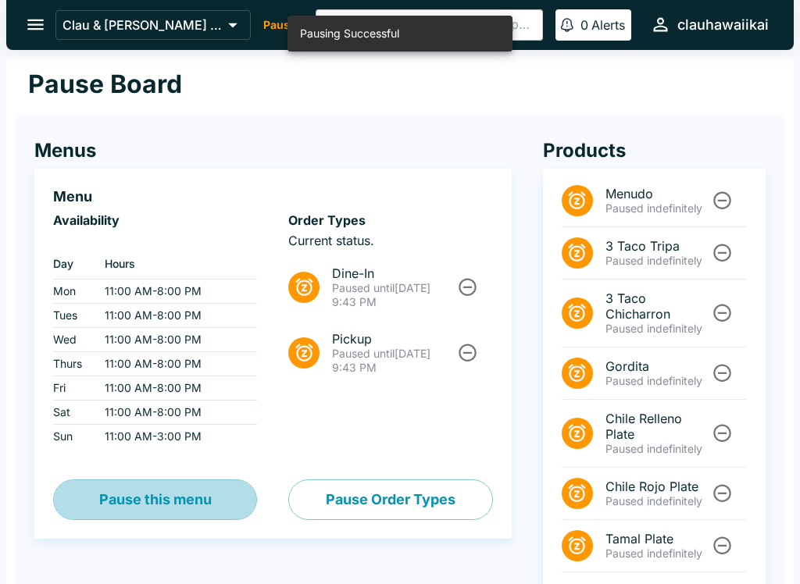
click at [193, 497] on button "Pause this menu" at bounding box center [155, 499] width 204 height 41
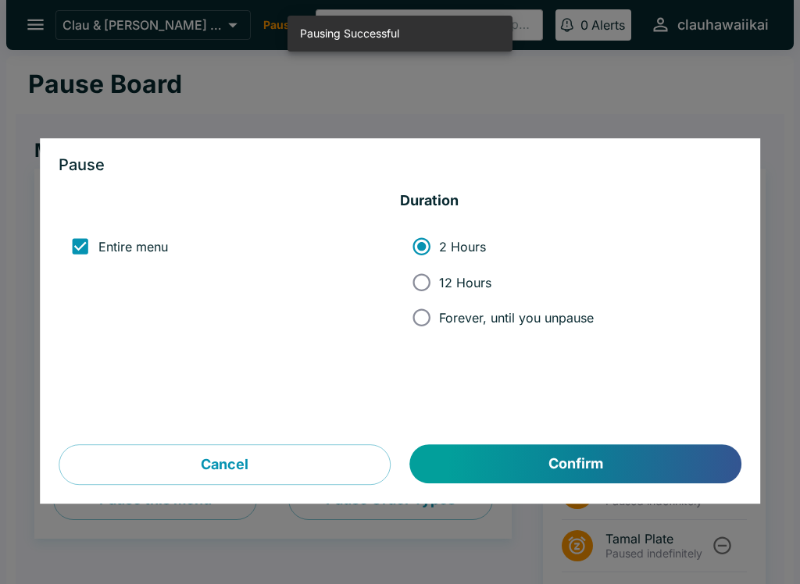
click at [561, 468] on button "Confirm" at bounding box center [575, 464] width 331 height 39
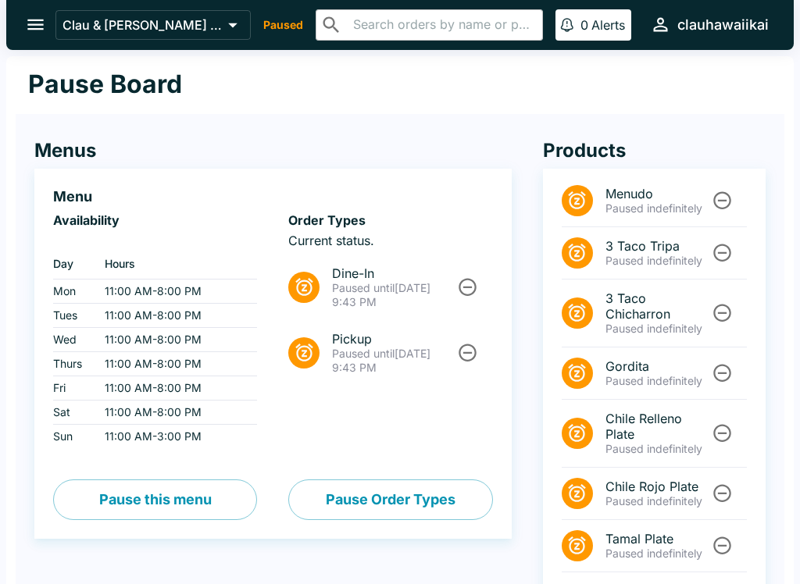
click at [26, 37] on button "open drawer" at bounding box center [36, 25] width 40 height 40
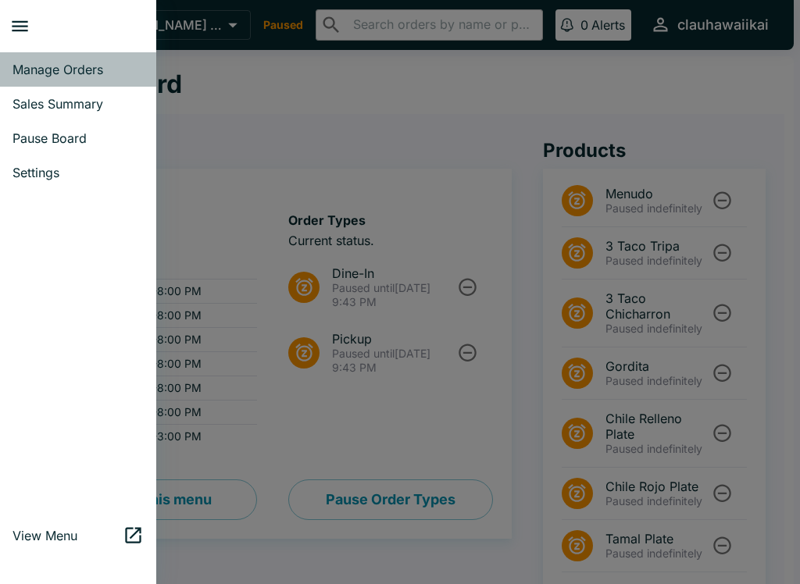
click at [38, 21] on button "close drawer" at bounding box center [20, 26] width 40 height 40
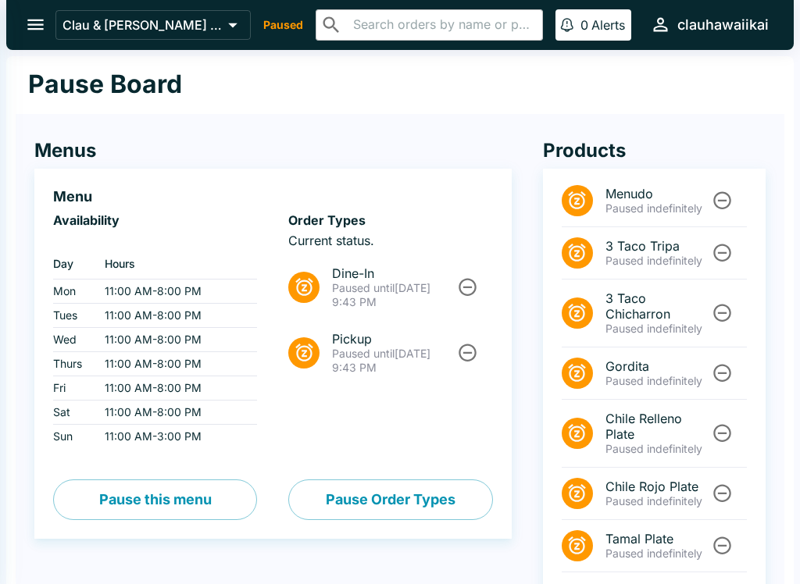
click at [121, 55] on header "Clau & [PERSON_NAME] Cocina 2 - [US_STATE] Kai Paused ​ ​ 0 Alerts clauhawaiikai" at bounding box center [400, 28] width 800 height 56
click at [47, 25] on button "open drawer" at bounding box center [36, 25] width 40 height 40
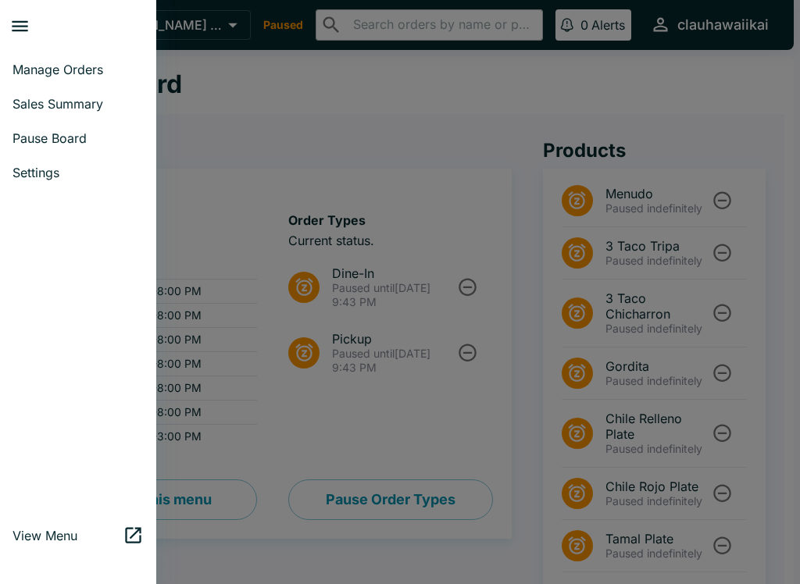
click at [55, 69] on span "Manage Orders" at bounding box center [77, 70] width 131 height 16
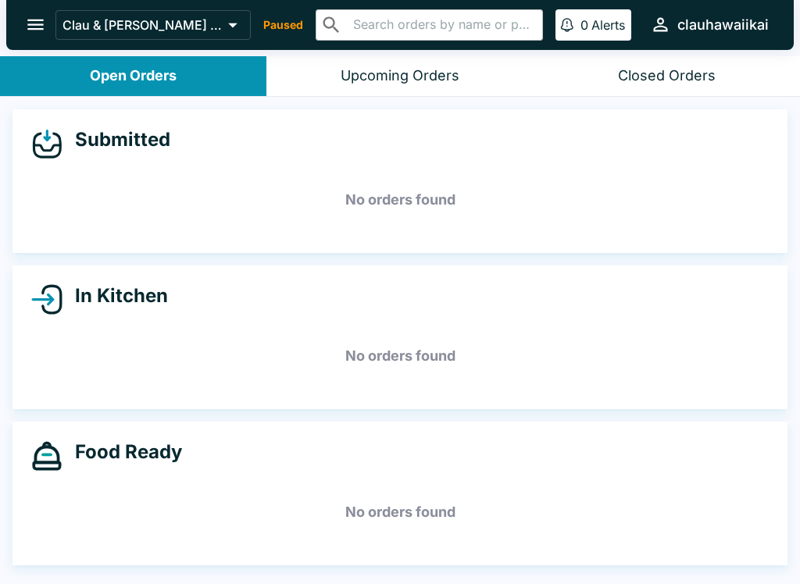
click at [641, 73] on div "Closed Orders" at bounding box center [667, 76] width 98 height 18
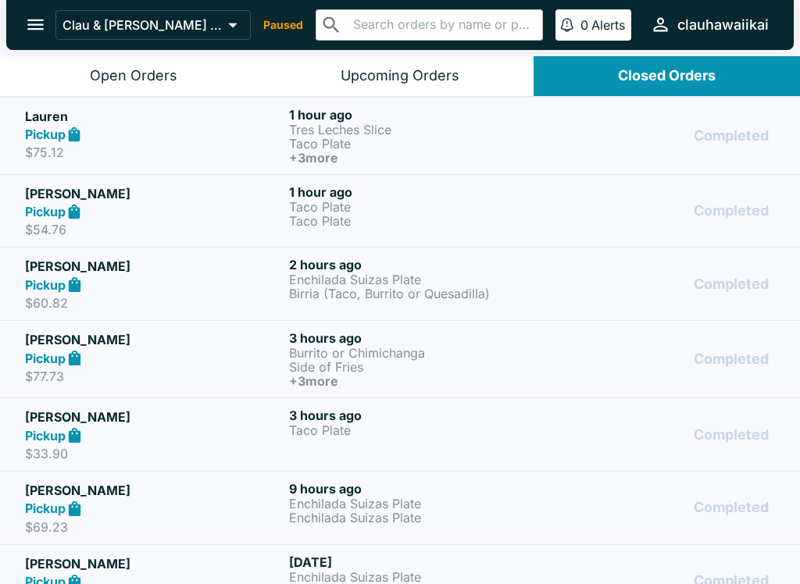
scroll to position [-11, 0]
click at [164, 73] on div "Open Orders" at bounding box center [133, 76] width 87 height 18
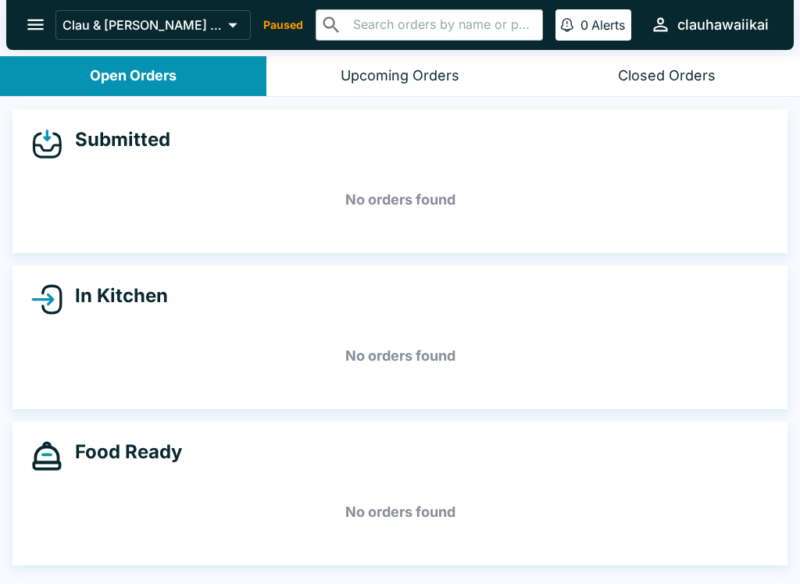
click at [377, 66] on button "Upcoming Orders" at bounding box center [399, 76] width 266 height 40
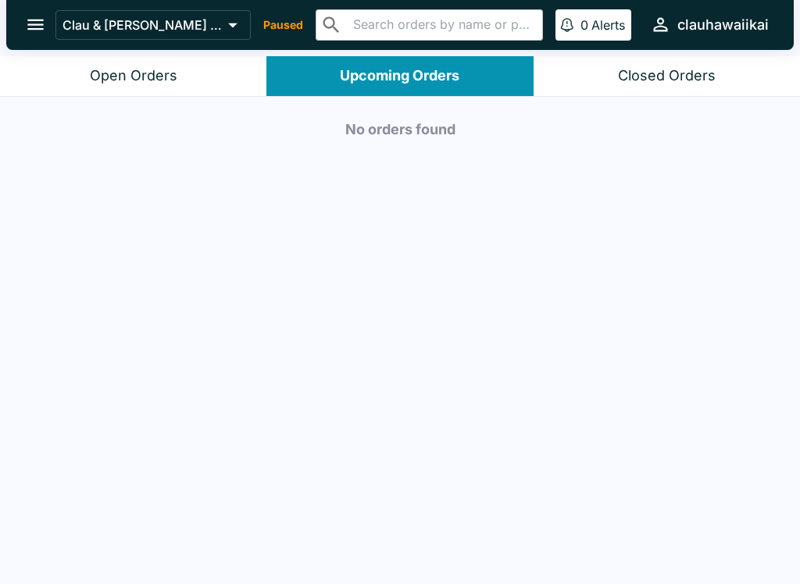
click at [183, 69] on button "Open Orders" at bounding box center [133, 76] width 266 height 40
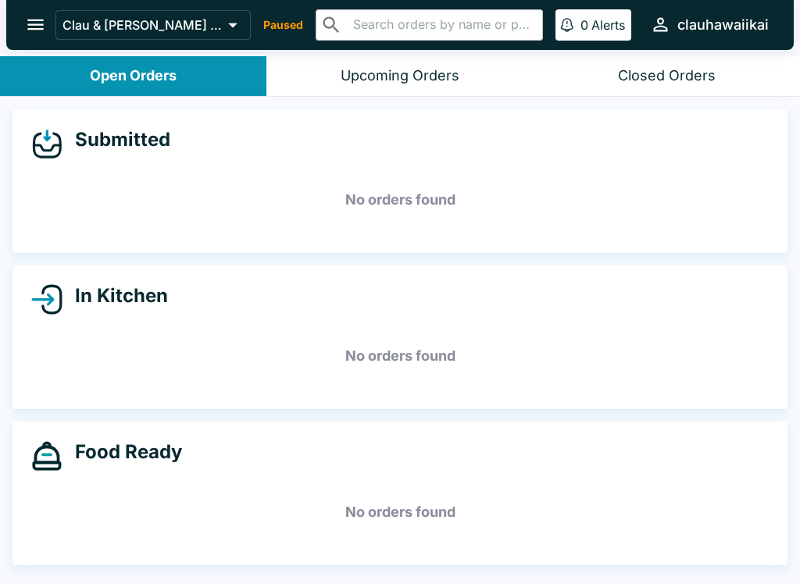
click at [440, 106] on div "Submitted No orders found In Kitchen No orders found Food Ready No orders found" at bounding box center [400, 342] width 800 height 490
click at [442, 79] on div "Upcoming Orders" at bounding box center [399, 76] width 119 height 18
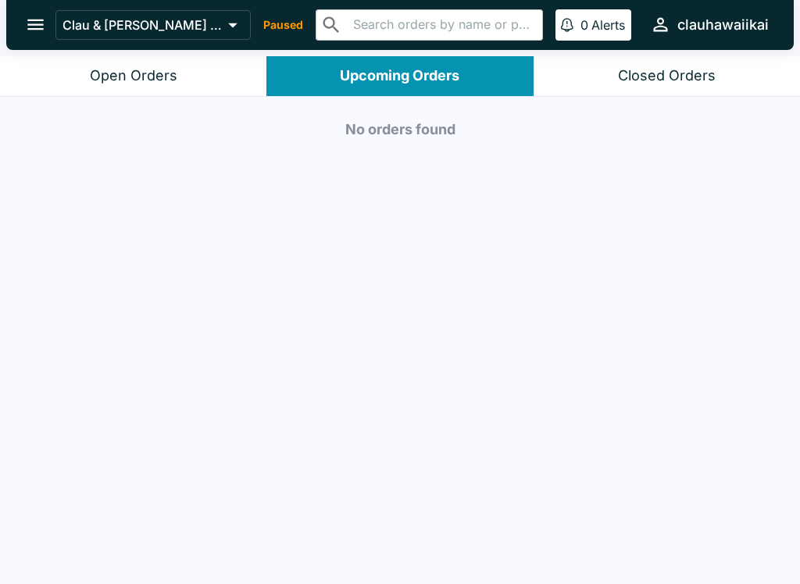
click at [187, 77] on button "Open Orders" at bounding box center [133, 76] width 266 height 40
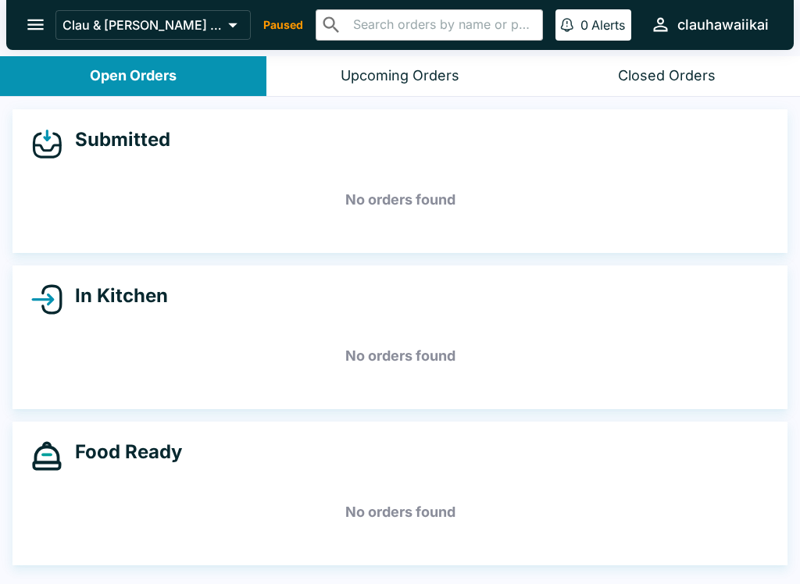
click at [303, 20] on p "Paused" at bounding box center [283, 25] width 40 height 16
click at [23, 23] on button "open drawer" at bounding box center [36, 25] width 40 height 40
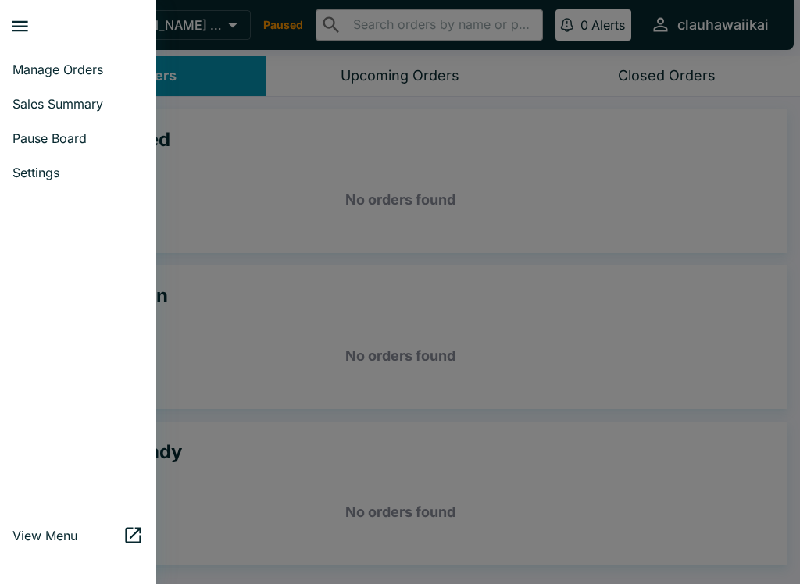
click at [109, 73] on span "Manage Orders" at bounding box center [77, 70] width 131 height 16
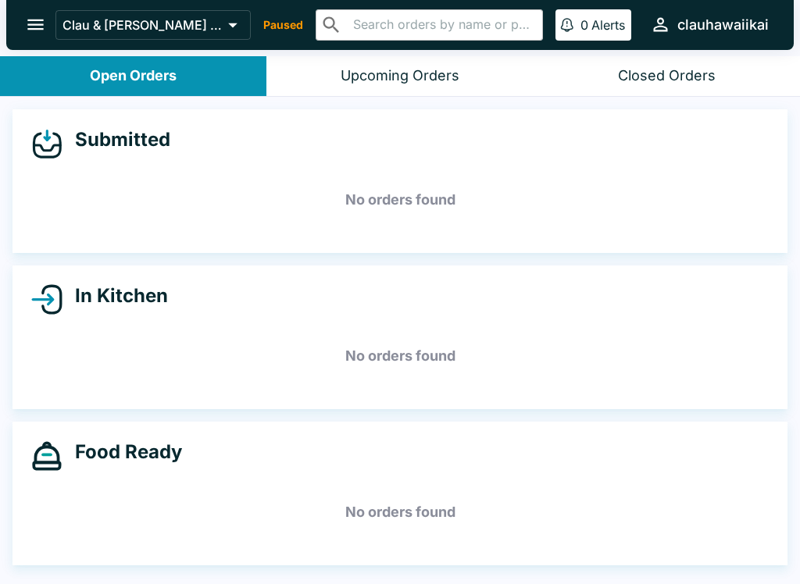
click at [45, 22] on icon "open drawer" at bounding box center [35, 24] width 21 height 21
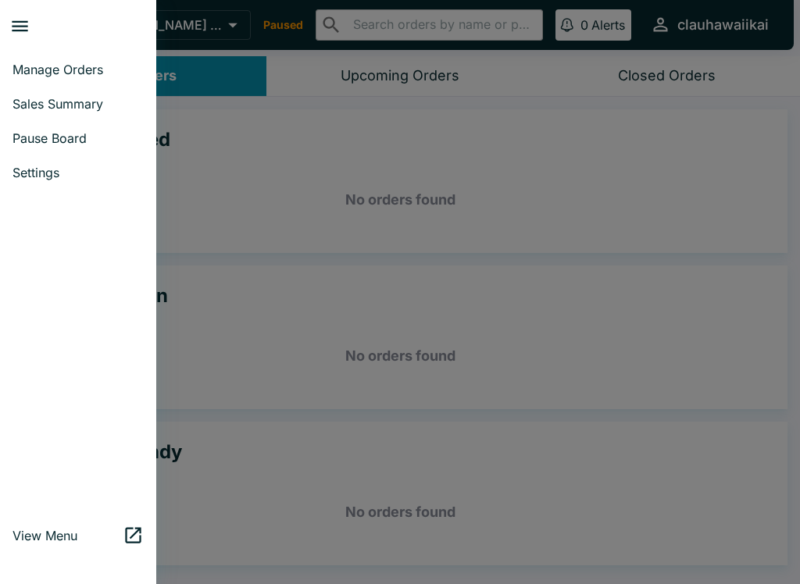
click at [108, 105] on span "Sales Summary" at bounding box center [77, 104] width 131 height 16
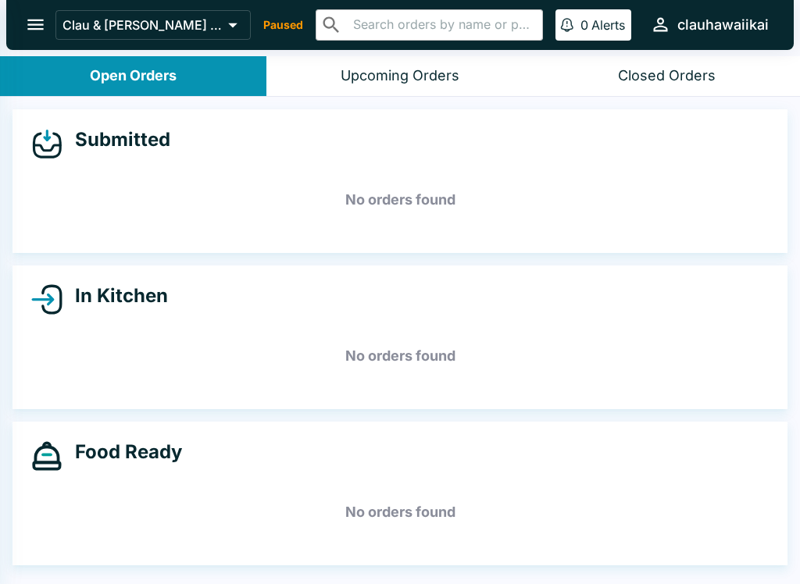
select select "03:00"
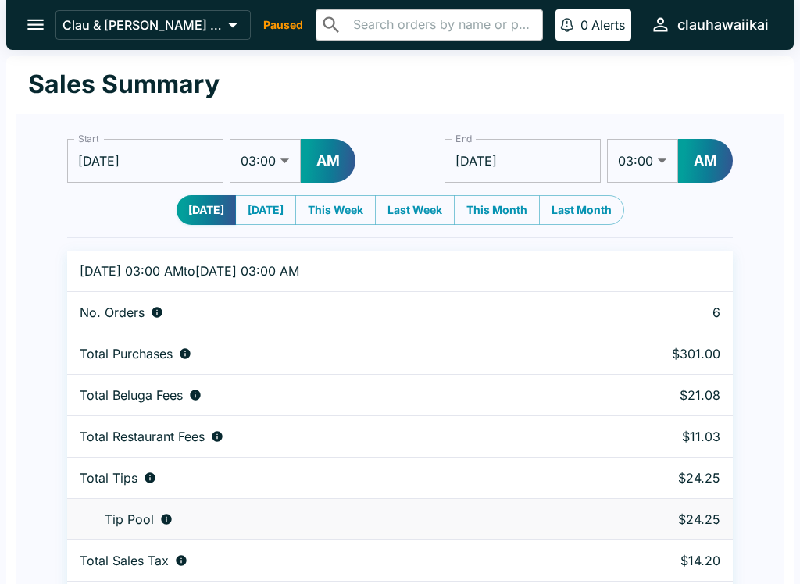
click at [37, 42] on button "open drawer" at bounding box center [36, 25] width 40 height 40
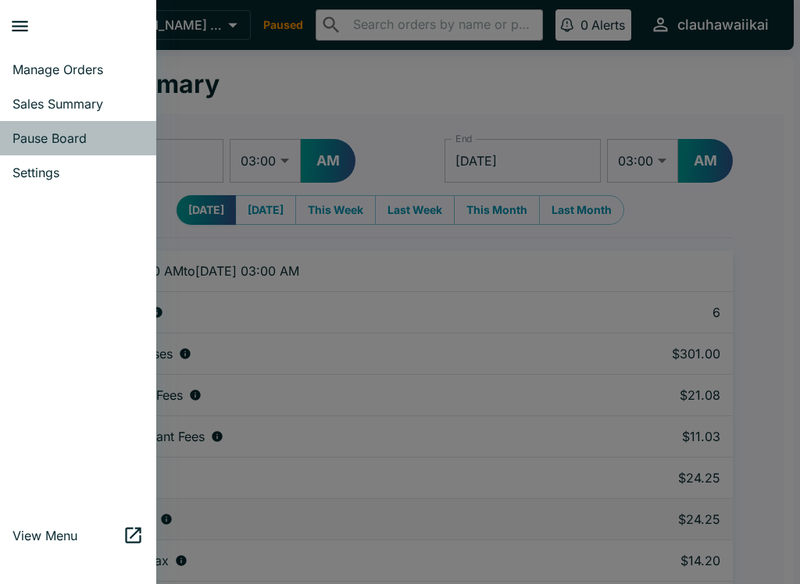
click at [85, 137] on span "Pause Board" at bounding box center [77, 138] width 131 height 16
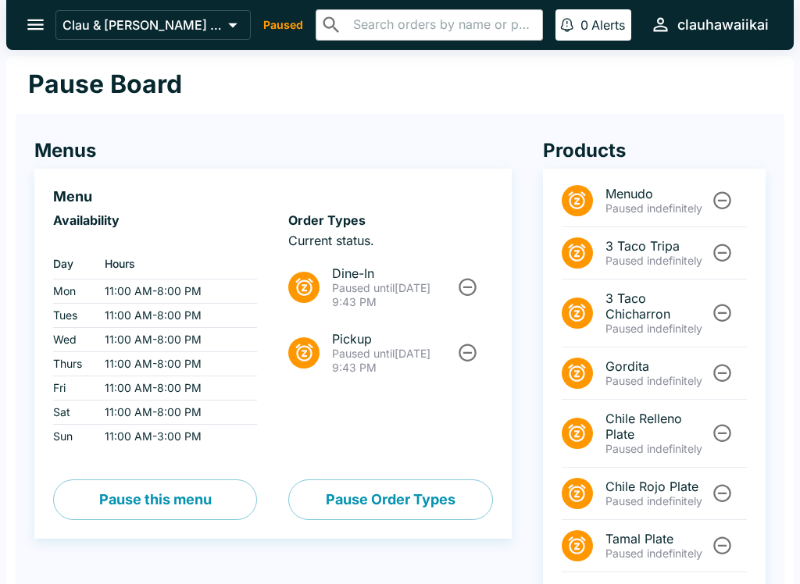
click at [393, 290] on span "Paused until" at bounding box center [363, 287] width 62 height 13
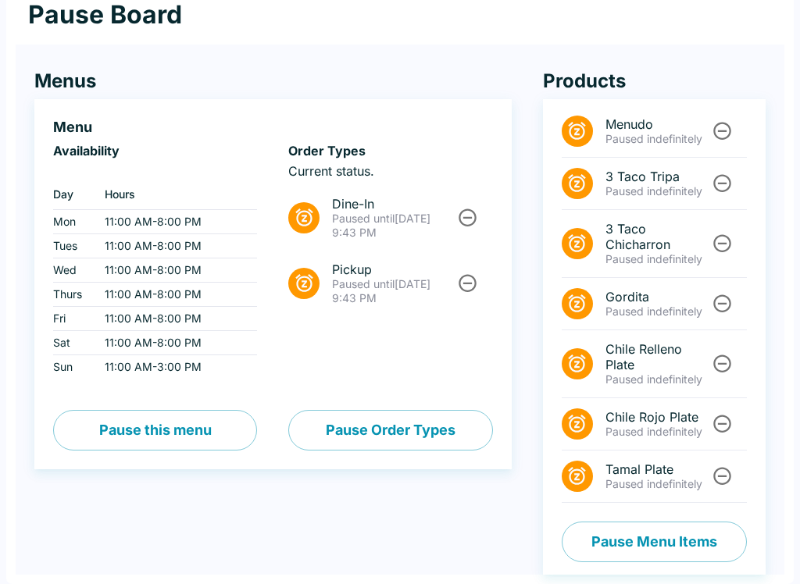
click at [472, 206] on button "Unpause" at bounding box center [467, 217] width 29 height 29
click at [479, 289] on li "Dine-In" at bounding box center [390, 273] width 204 height 44
click at [472, 215] on icon "Unpause" at bounding box center [467, 217] width 21 height 21
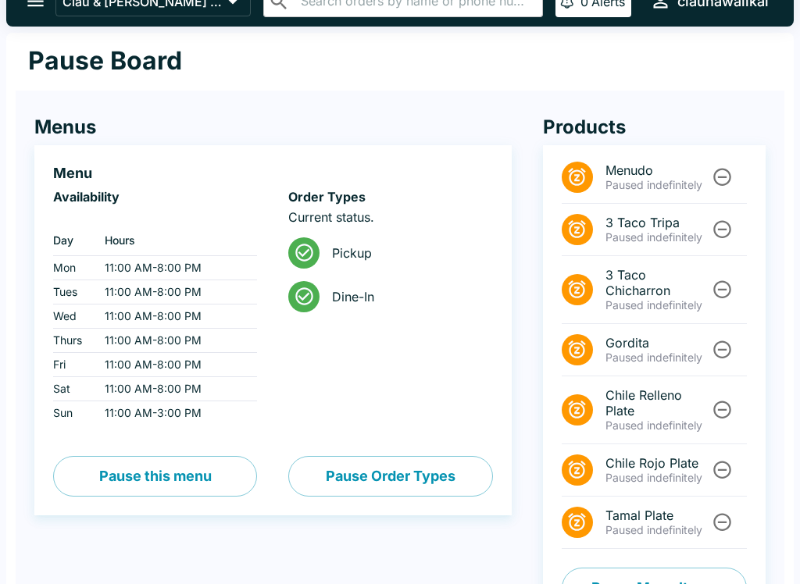
scroll to position [0, 0]
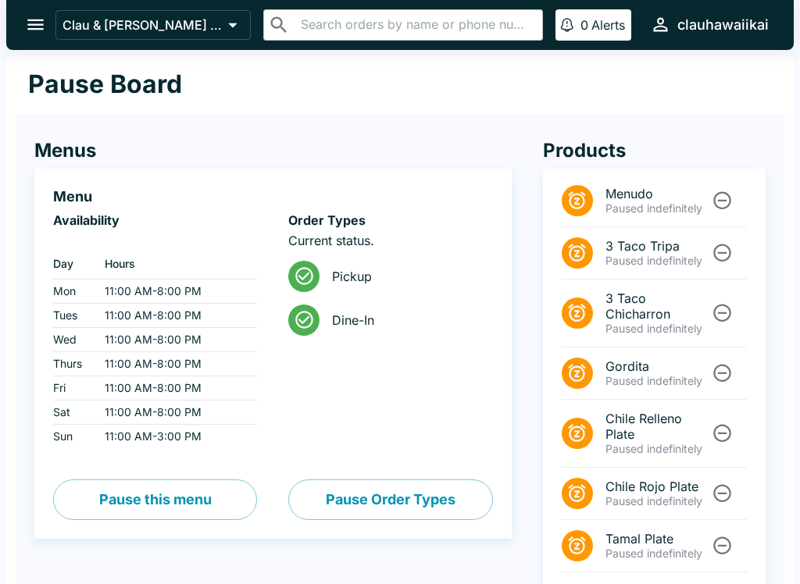
click at [48, 18] on button "open drawer" at bounding box center [36, 25] width 40 height 40
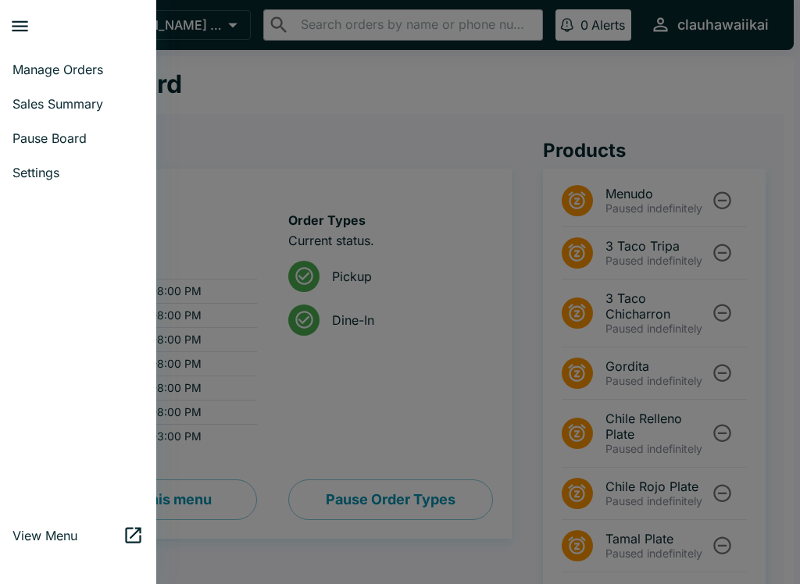
click at [87, 66] on span "Manage Orders" at bounding box center [77, 70] width 131 height 16
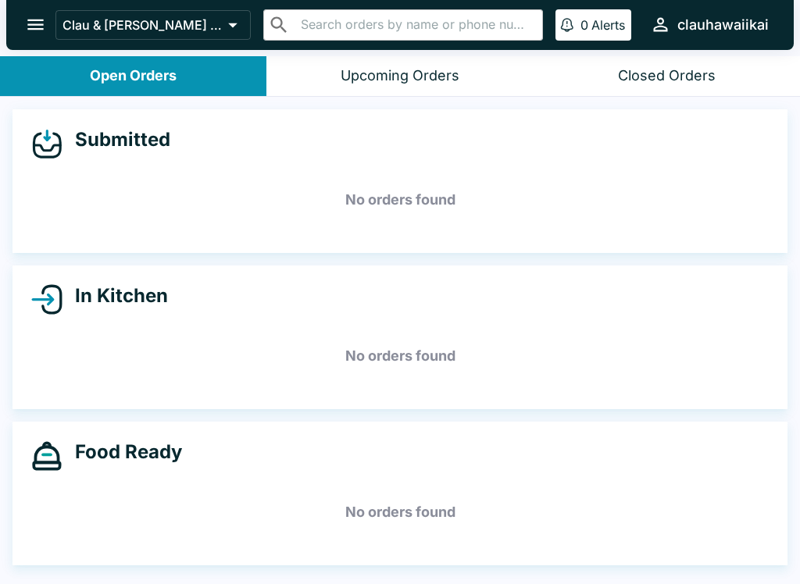
click at [428, 61] on button "Upcoming Orders" at bounding box center [399, 76] width 266 height 40
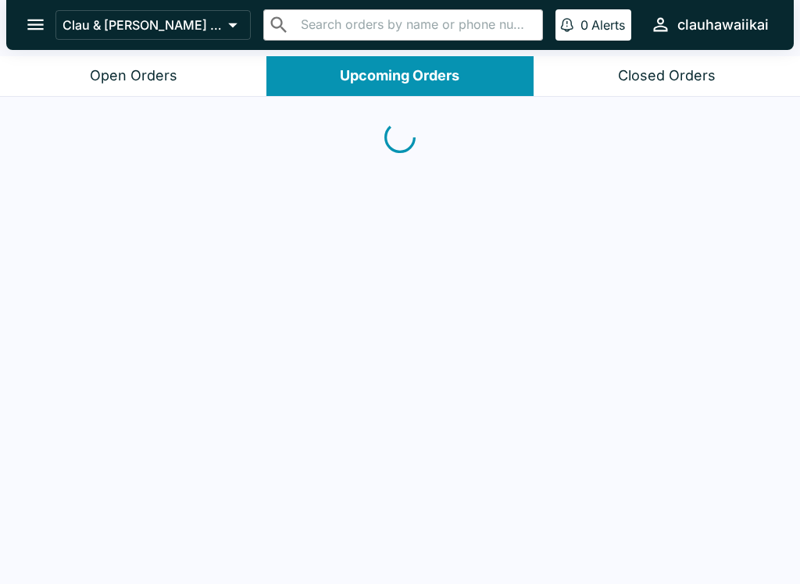
click at [653, 50] on header "Clau & [PERSON_NAME] Cocina 2 - [US_STATE] Kai ​ ​ 0 Alerts clauhawaiikai" at bounding box center [400, 28] width 800 height 56
click at [658, 79] on div "Closed Orders" at bounding box center [667, 76] width 98 height 18
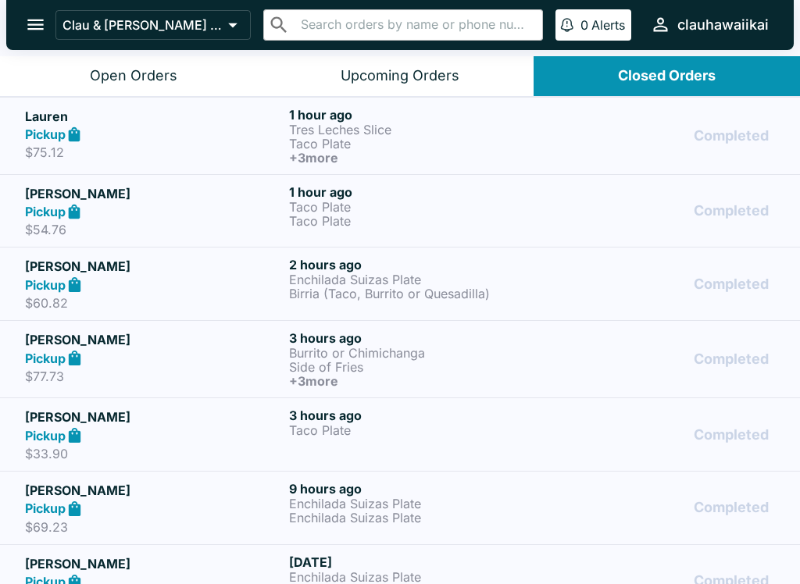
click at [194, 73] on button "Open Orders" at bounding box center [133, 76] width 266 height 40
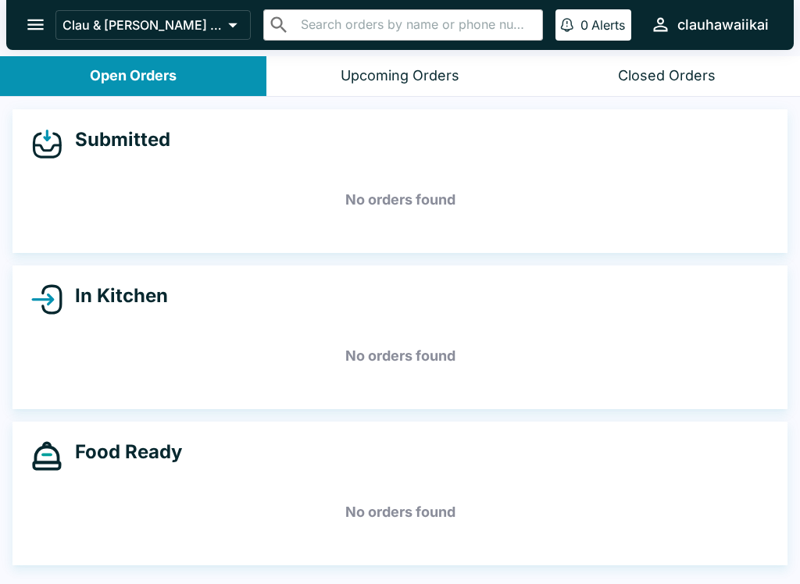
click at [21, 30] on button "open drawer" at bounding box center [36, 25] width 40 height 40
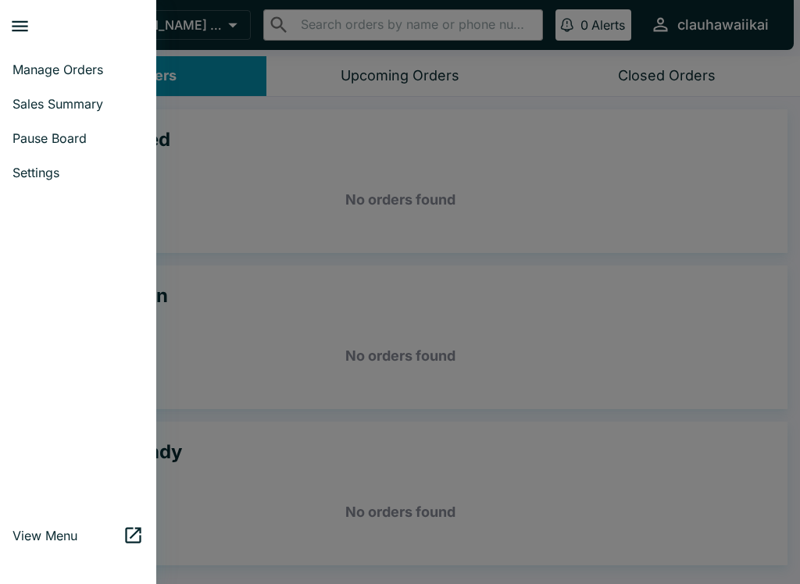
click at [98, 107] on span "Sales Summary" at bounding box center [77, 104] width 131 height 16
select select "03:00"
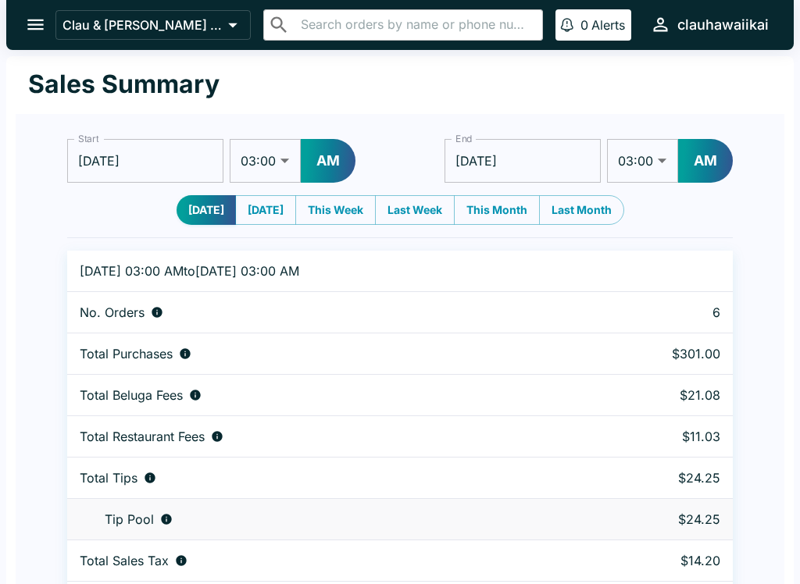
click at [39, 27] on icon "open drawer" at bounding box center [35, 24] width 21 height 21
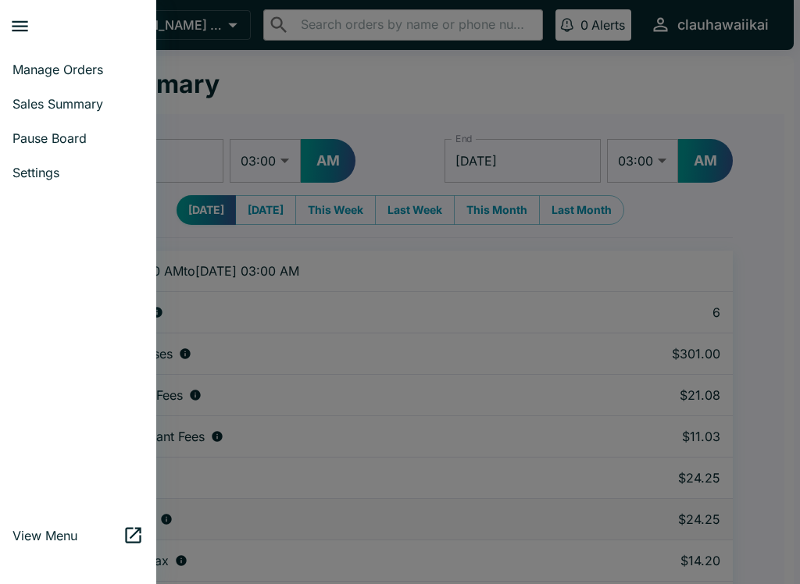
click at [89, 81] on link "Manage Orders" at bounding box center [78, 69] width 156 height 34
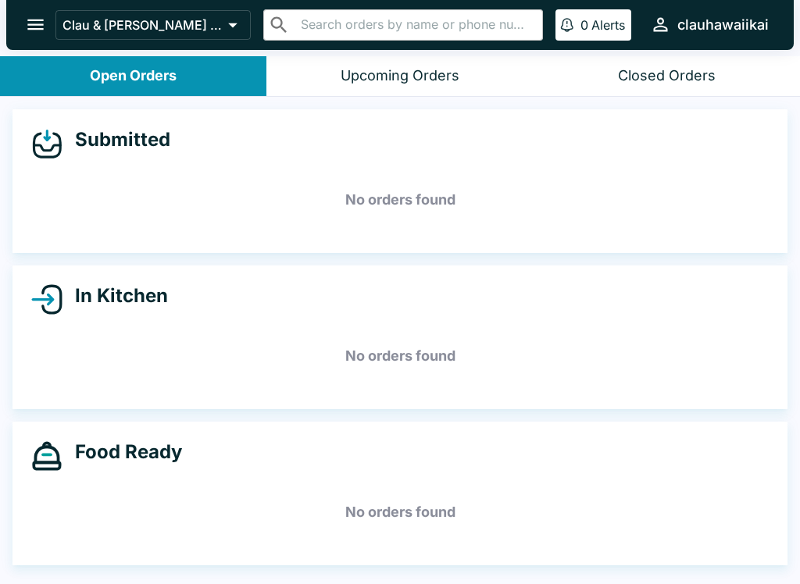
click at [30, 29] on icon "open drawer" at bounding box center [35, 25] width 16 height 11
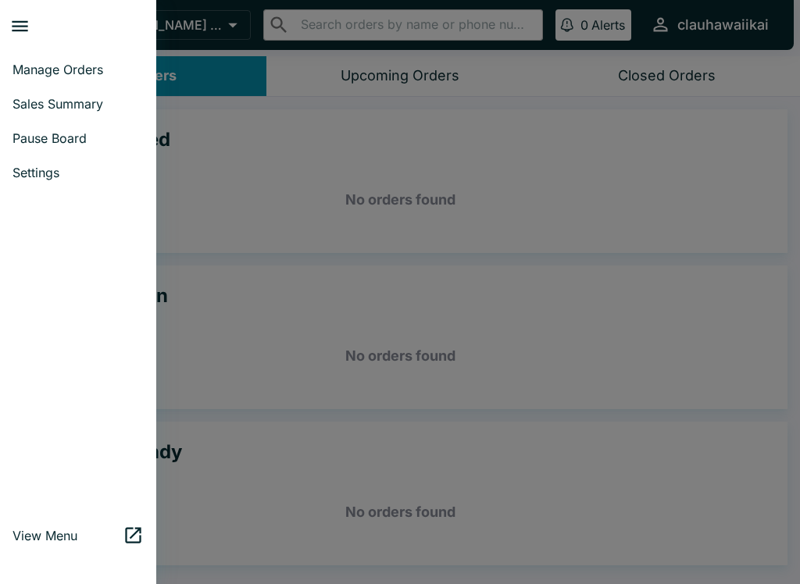
click at [95, 142] on span "Pause Board" at bounding box center [77, 138] width 131 height 16
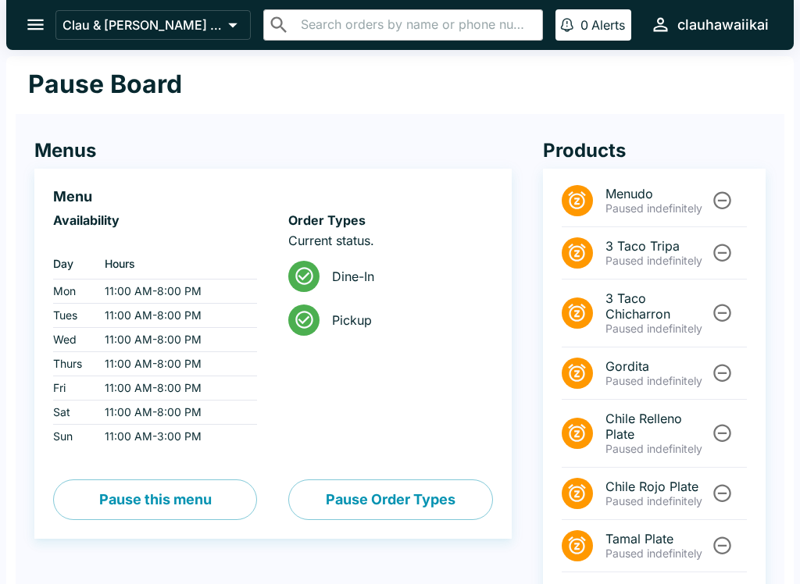
click at [192, 511] on button "Pause this menu" at bounding box center [155, 499] width 204 height 41
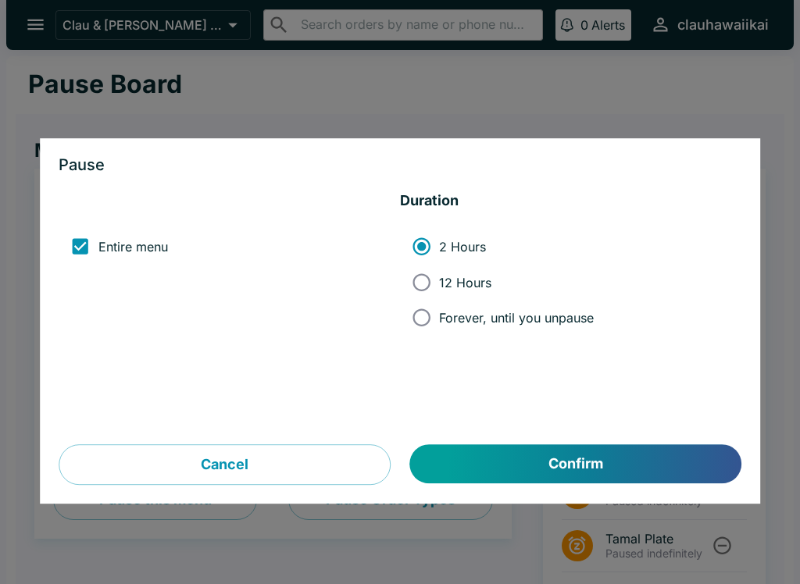
click at [431, 330] on input "Forever, until you unpause" at bounding box center [421, 317] width 35 height 35
radio input "true"
click at [488, 454] on button "Confirm" at bounding box center [575, 464] width 331 height 39
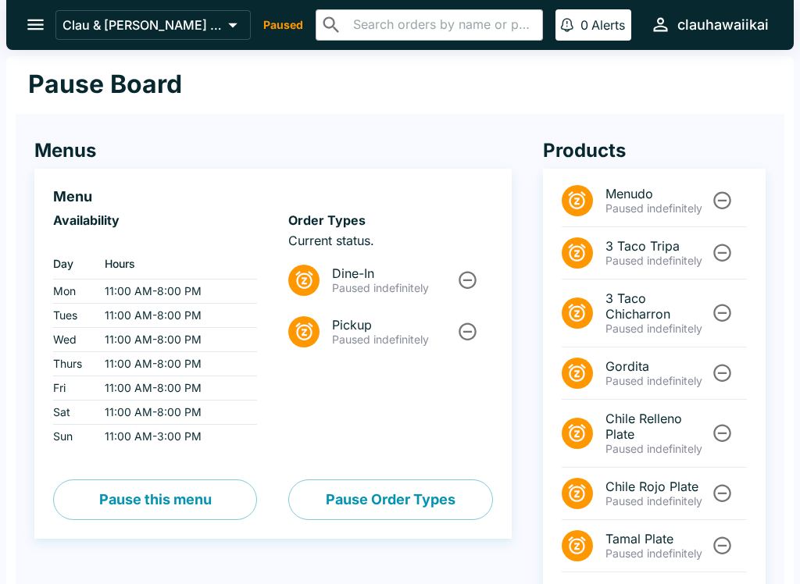
click at [41, 23] on icon "open drawer" at bounding box center [35, 24] width 21 height 21
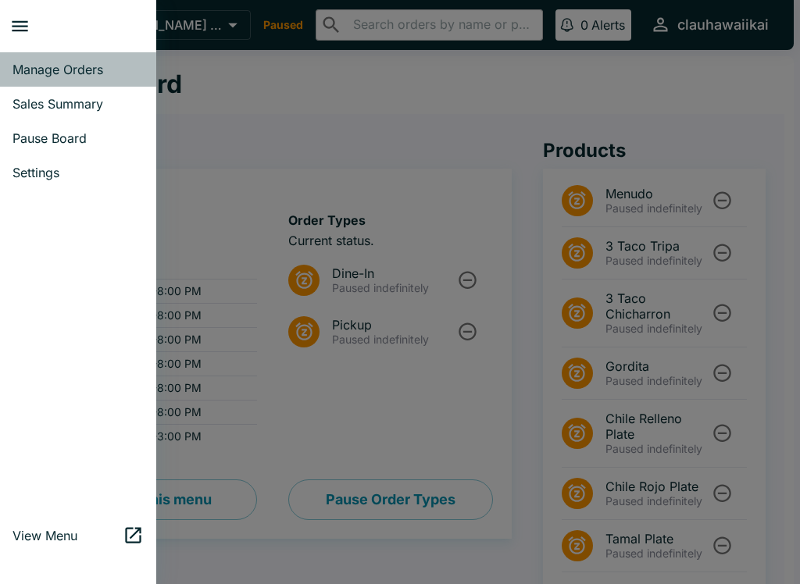
click at [71, 60] on link "Manage Orders" at bounding box center [78, 69] width 156 height 34
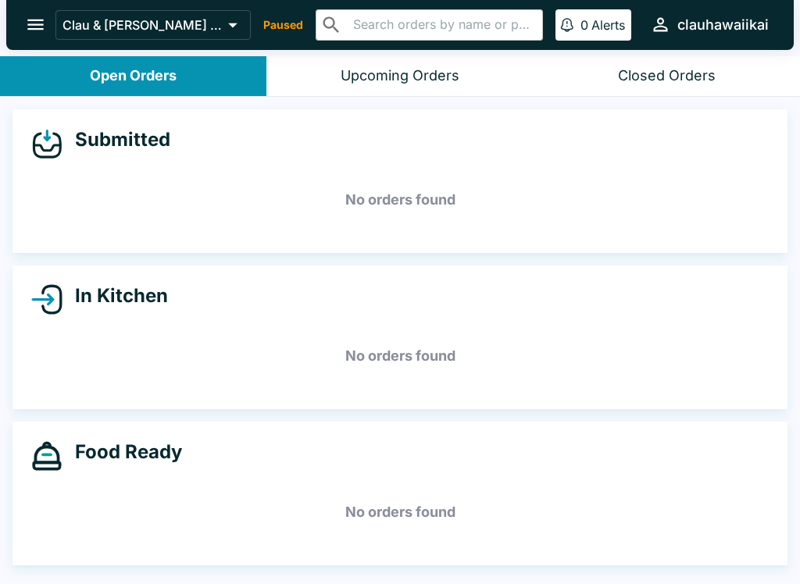
click at [451, 72] on div "Upcoming Orders" at bounding box center [399, 76] width 119 height 18
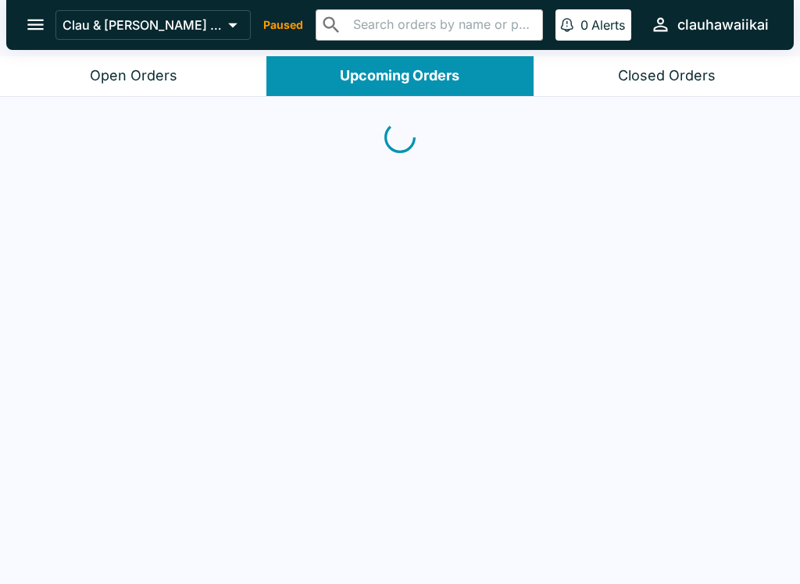
click at [646, 80] on div "Closed Orders" at bounding box center [667, 76] width 98 height 18
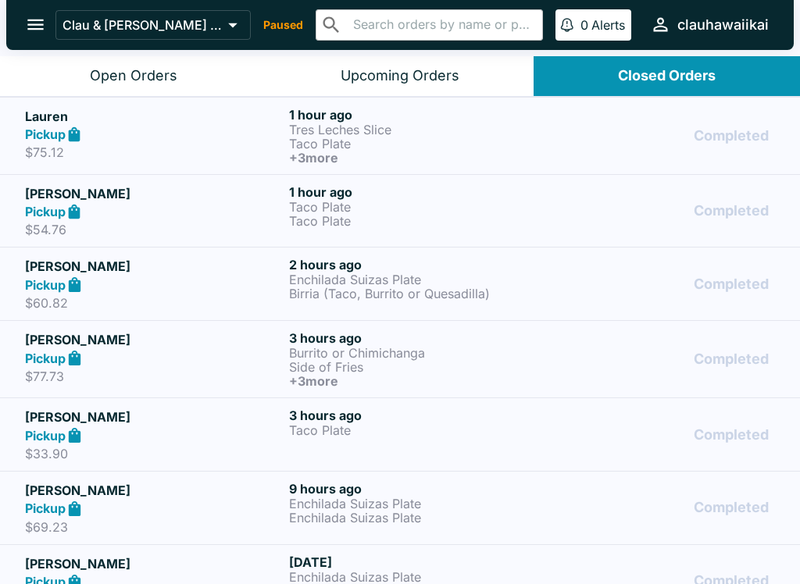
click at [205, 67] on button "Open Orders" at bounding box center [133, 76] width 266 height 40
